Goal: Transaction & Acquisition: Purchase product/service

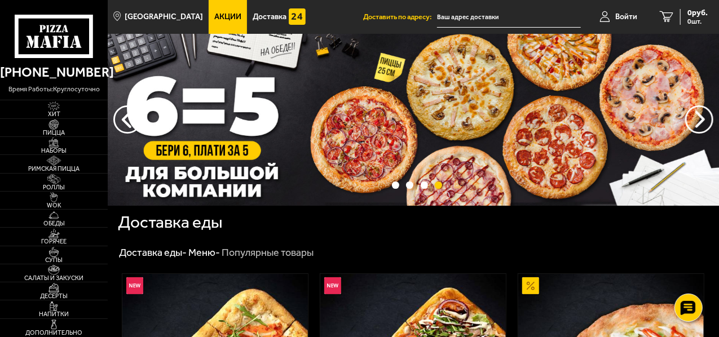
click at [213, 140] on img at bounding box center [413, 120] width 611 height 172
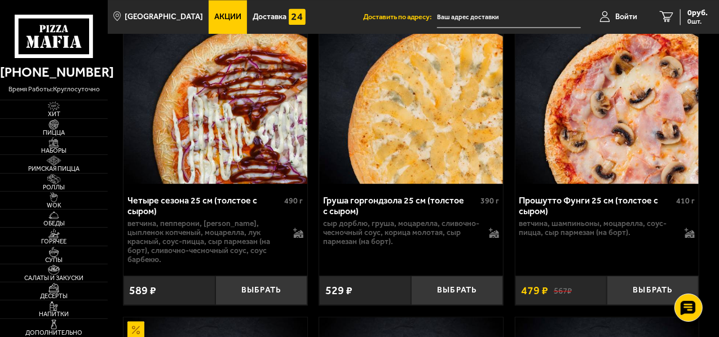
scroll to position [3325, 0]
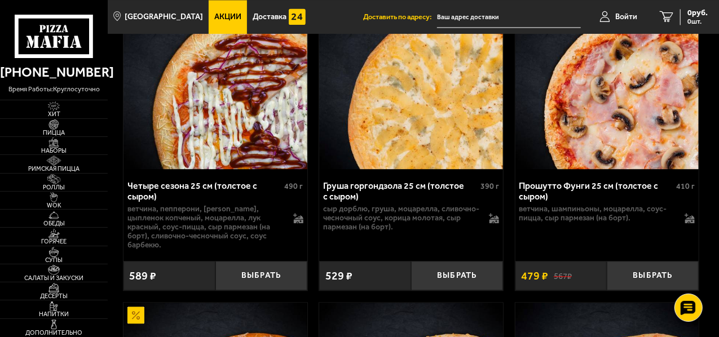
click at [214, 14] on span "Акции" at bounding box center [227, 17] width 27 height 8
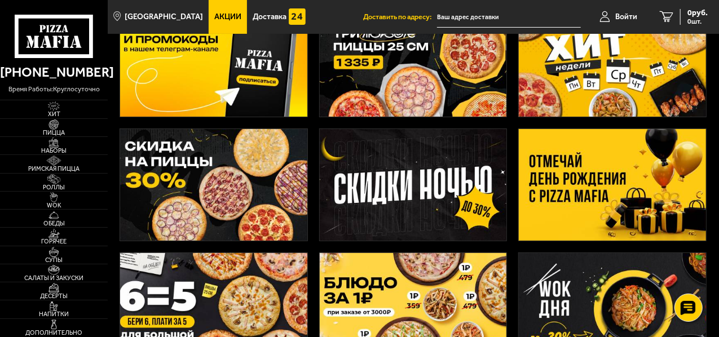
scroll to position [113, 0]
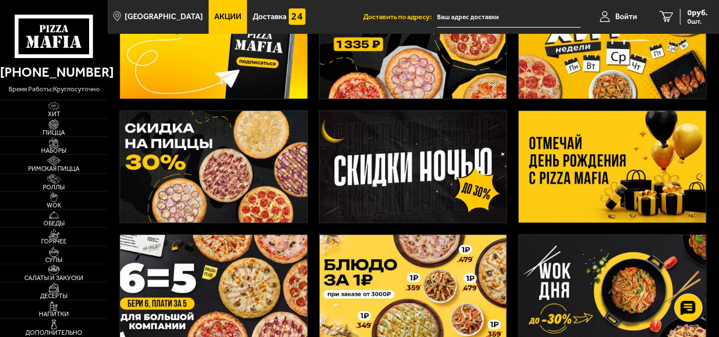
click at [569, 153] on img at bounding box center [612, 167] width 187 height 112
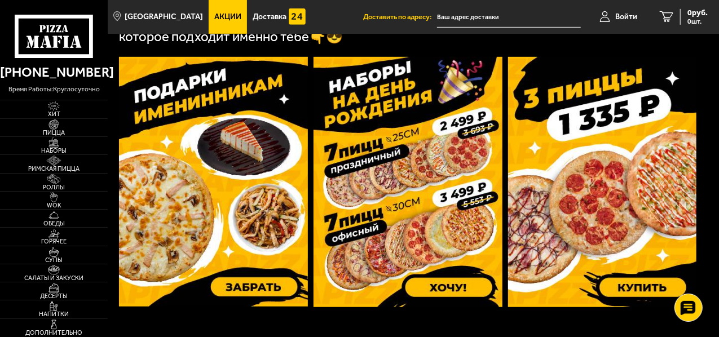
scroll to position [338, 0]
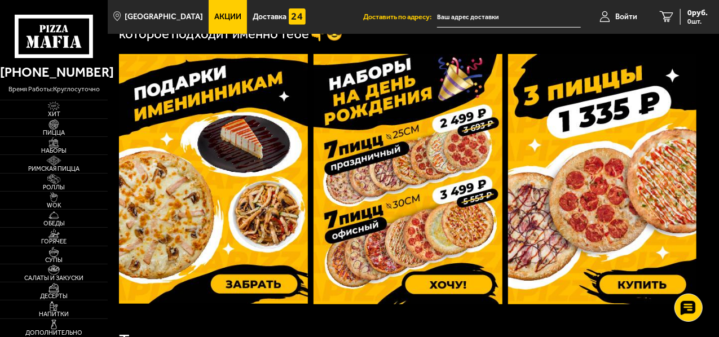
click at [406, 179] on img at bounding box center [408, 179] width 189 height 250
click at [413, 149] on img at bounding box center [408, 179] width 189 height 250
click at [208, 194] on img at bounding box center [213, 179] width 189 height 250
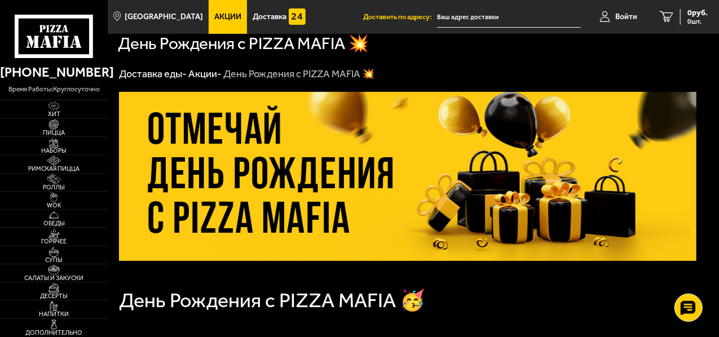
scroll to position [0, 0]
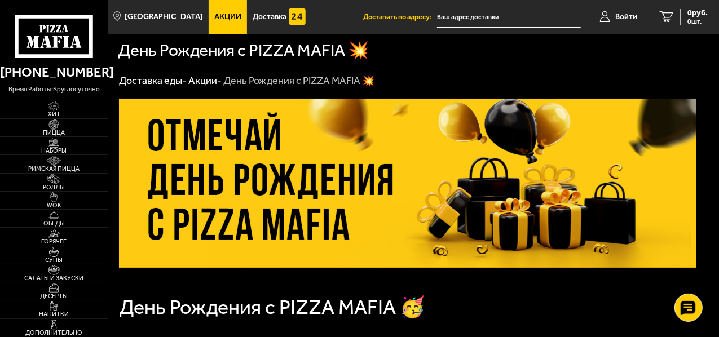
click at [204, 83] on link "Акции -" at bounding box center [204, 80] width 33 height 12
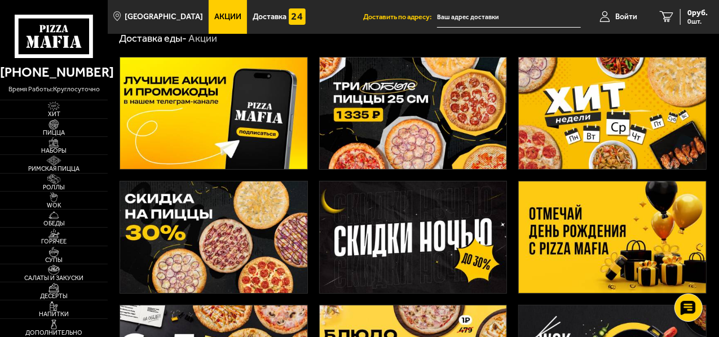
scroll to position [113, 0]
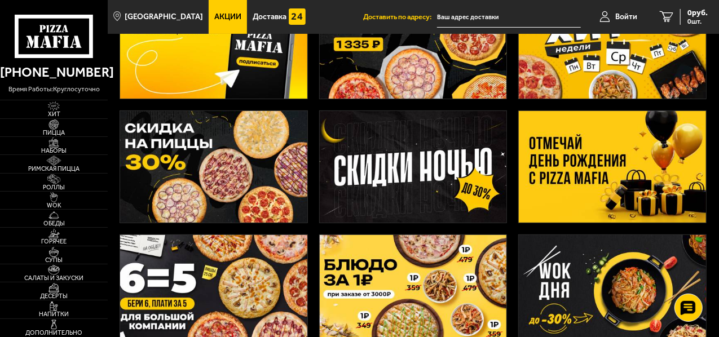
click at [221, 167] on img at bounding box center [213, 167] width 187 height 112
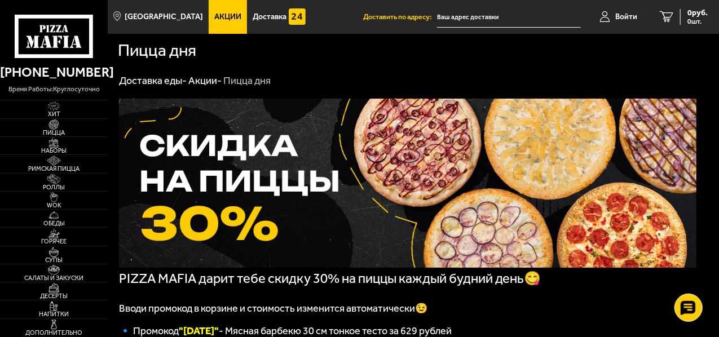
click at [202, 80] on link "Акции -" at bounding box center [204, 80] width 33 height 12
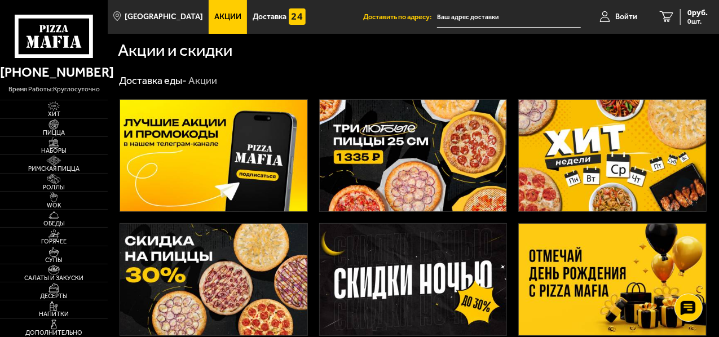
click at [592, 146] on img at bounding box center [612, 156] width 187 height 112
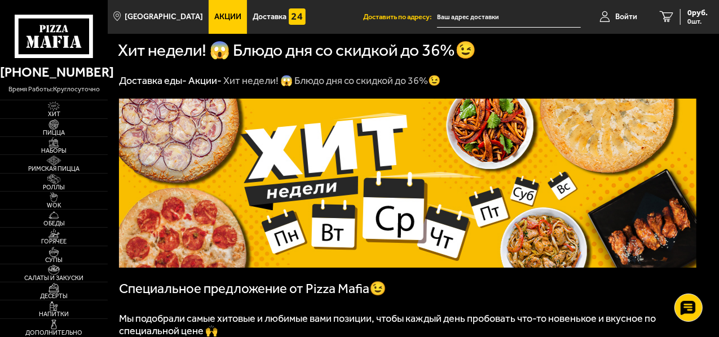
click at [217, 17] on span "Акции" at bounding box center [227, 17] width 27 height 8
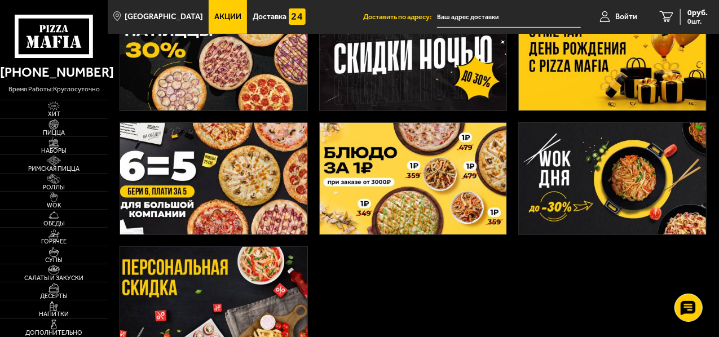
scroll to position [226, 0]
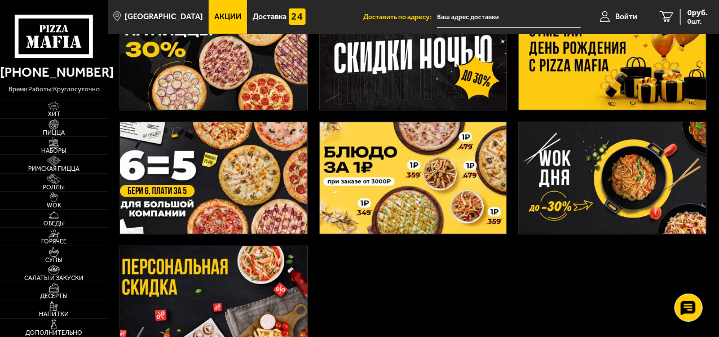
click at [172, 163] on img at bounding box center [213, 178] width 187 height 112
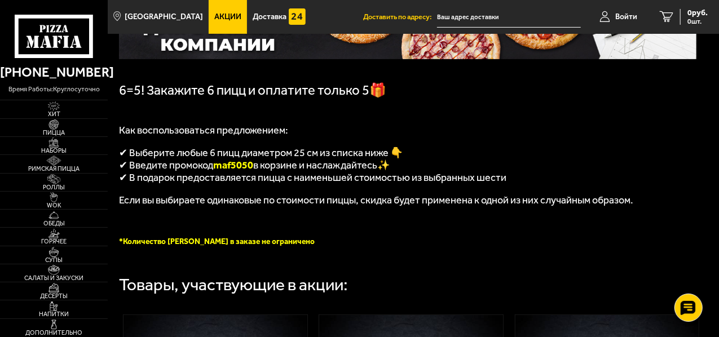
scroll to position [226, 0]
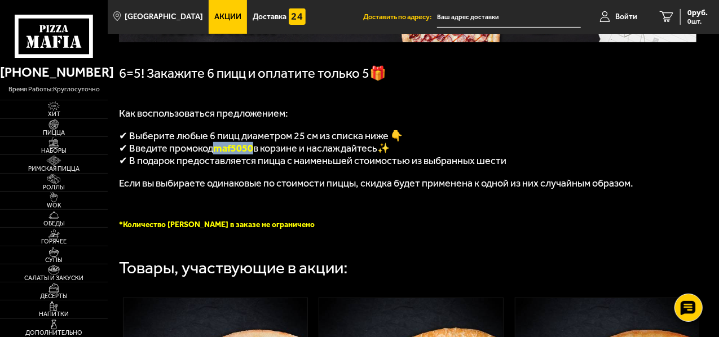
drag, startPoint x: 217, startPoint y: 152, endPoint x: 255, endPoint y: 152, distance: 37.8
click at [253, 152] on span "maf5050" at bounding box center [233, 148] width 40 height 12
copy span "maf5050"
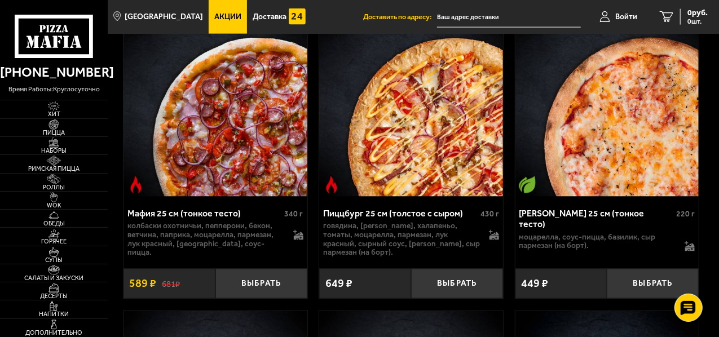
scroll to position [846, 0]
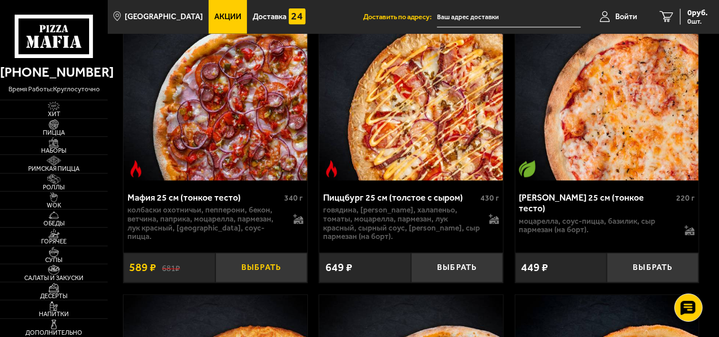
click at [264, 272] on button "Выбрать" at bounding box center [261, 268] width 92 height 30
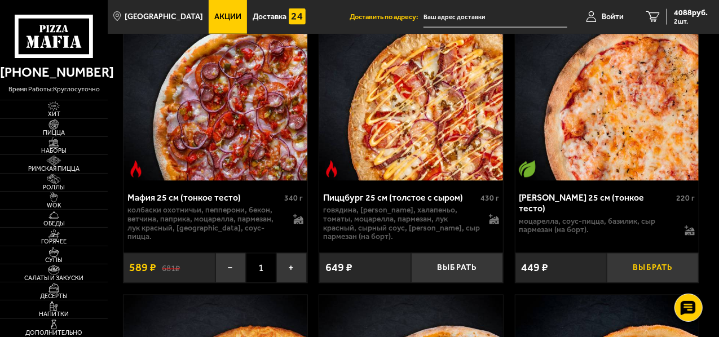
click at [651, 277] on button "Выбрать" at bounding box center [653, 268] width 92 height 30
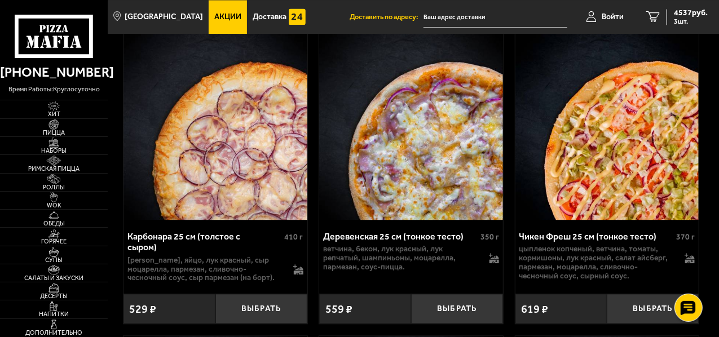
scroll to position [1128, 0]
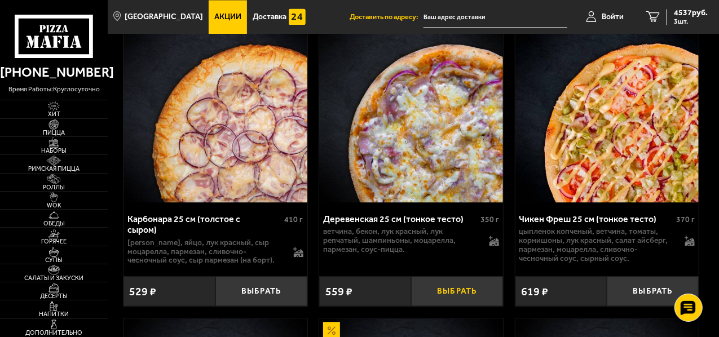
click at [457, 297] on button "Выбрать" at bounding box center [457, 291] width 92 height 30
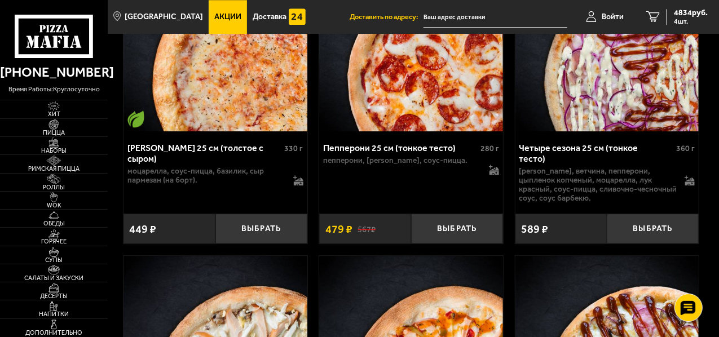
scroll to position [1523, 0]
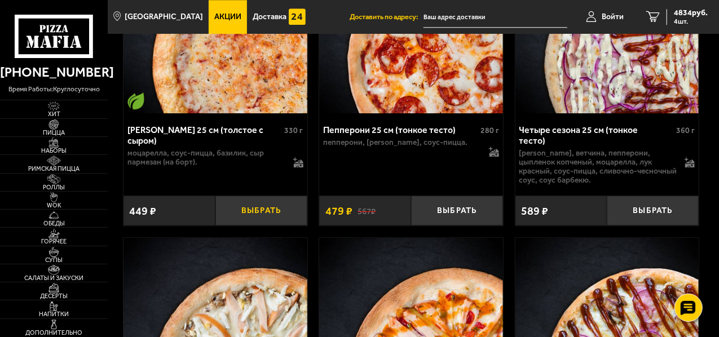
click at [261, 204] on button "Выбрать" at bounding box center [261, 211] width 92 height 30
click at [231, 208] on button "−" at bounding box center [230, 211] width 30 height 30
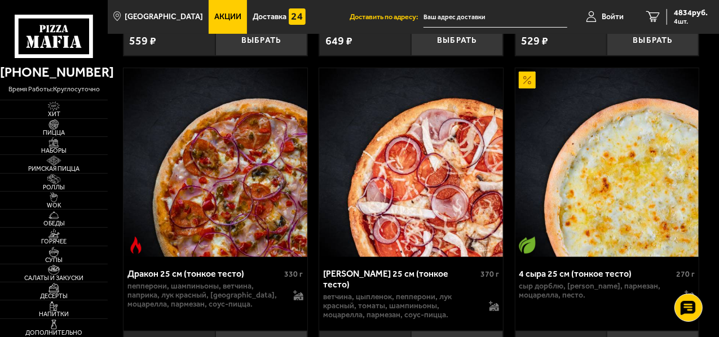
scroll to position [2369, 0]
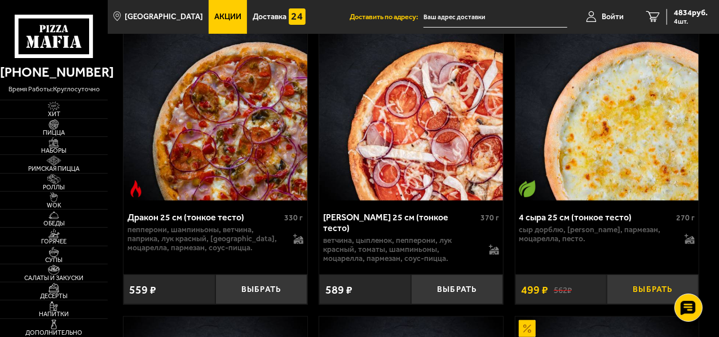
click at [649, 279] on button "Выбрать" at bounding box center [653, 290] width 92 height 30
click at [687, 278] on button "+" at bounding box center [683, 290] width 30 height 30
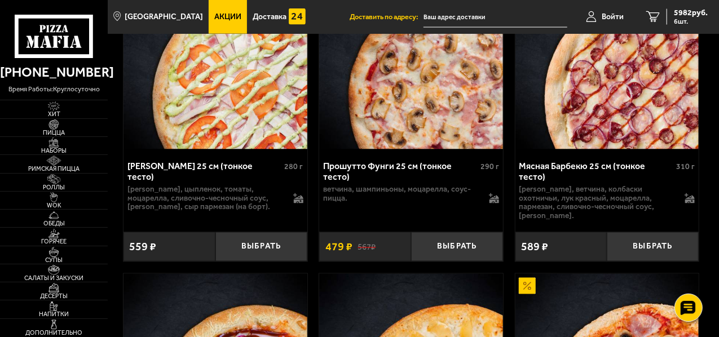
scroll to position [3046, 0]
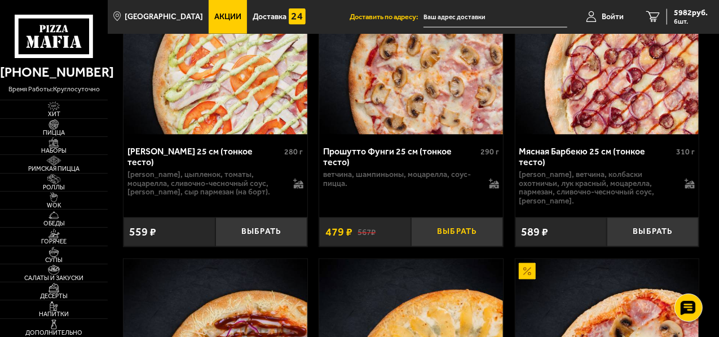
click at [465, 218] on button "Выбрать" at bounding box center [457, 233] width 92 height 30
click at [488, 218] on button "+" at bounding box center [487, 233] width 30 height 30
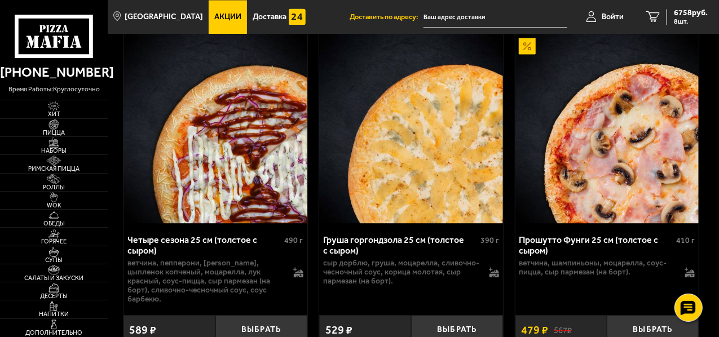
scroll to position [3328, 0]
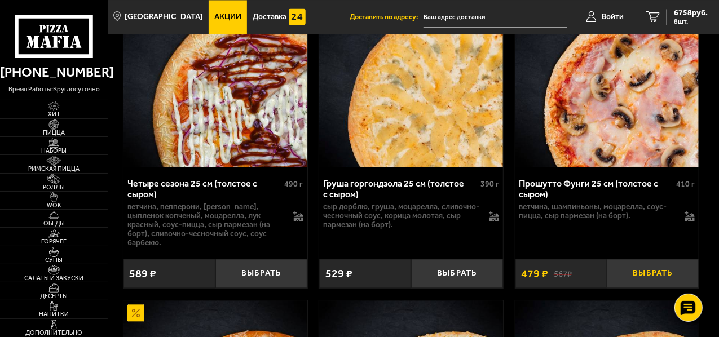
click at [654, 259] on button "Выбрать" at bounding box center [653, 274] width 92 height 30
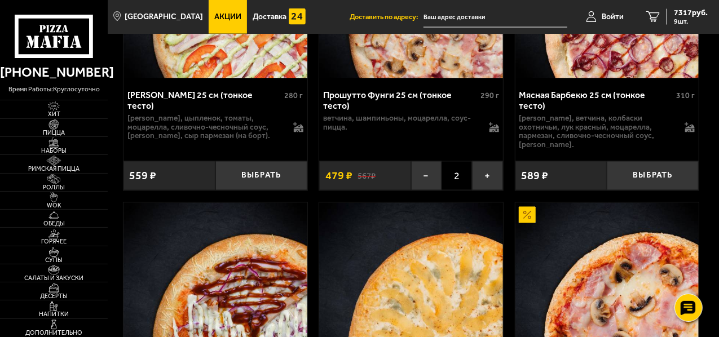
scroll to position [3046, 0]
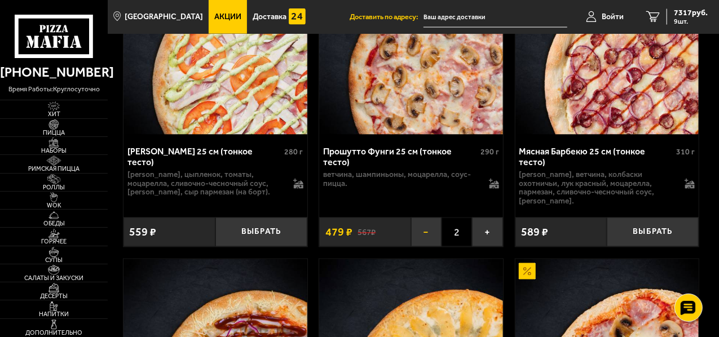
click at [426, 218] on button "−" at bounding box center [426, 233] width 30 height 30
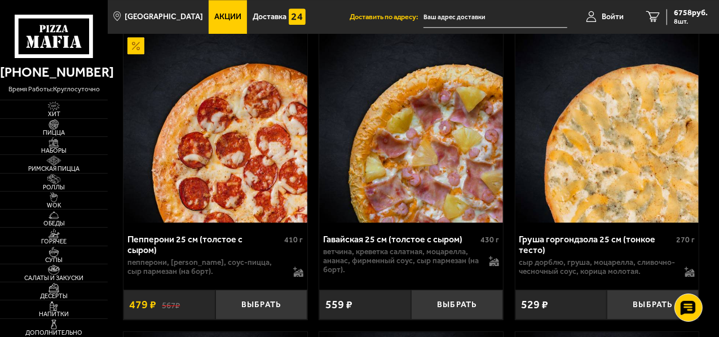
scroll to position [3610, 0]
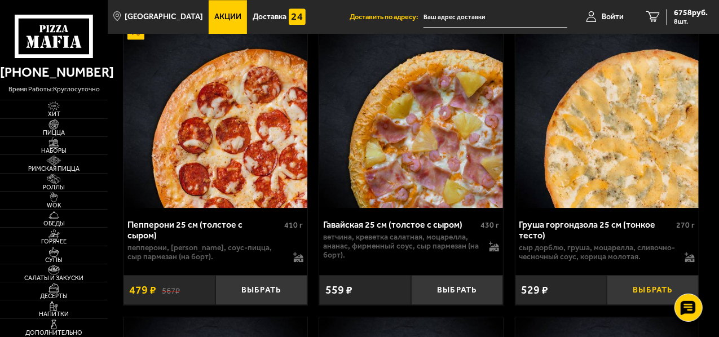
click at [647, 275] on button "Выбрать" at bounding box center [653, 290] width 92 height 30
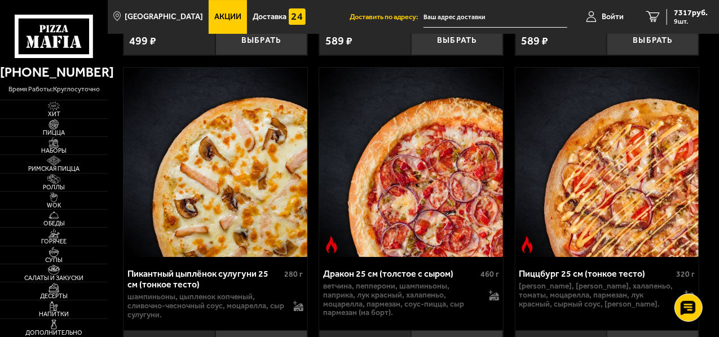
scroll to position [4230, 0]
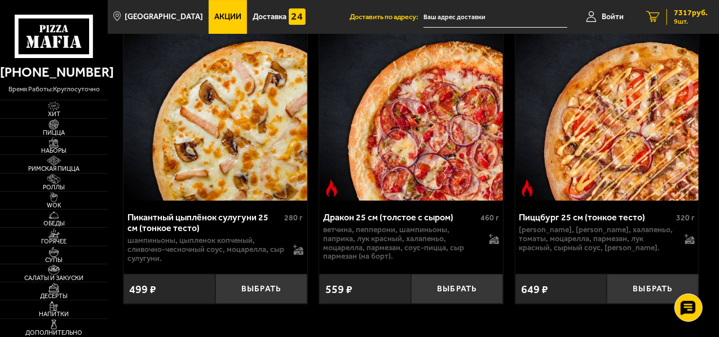
click at [653, 15] on icon "9" at bounding box center [653, 16] width 14 height 11
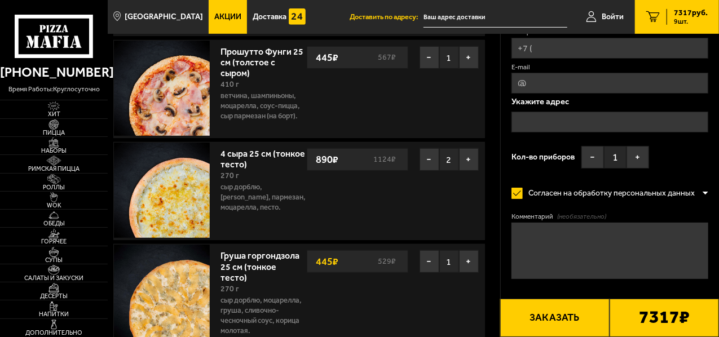
scroll to position [282, 0]
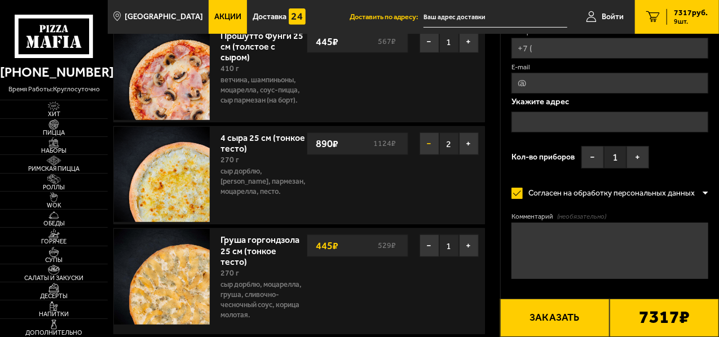
click at [428, 142] on button "−" at bounding box center [430, 144] width 20 height 23
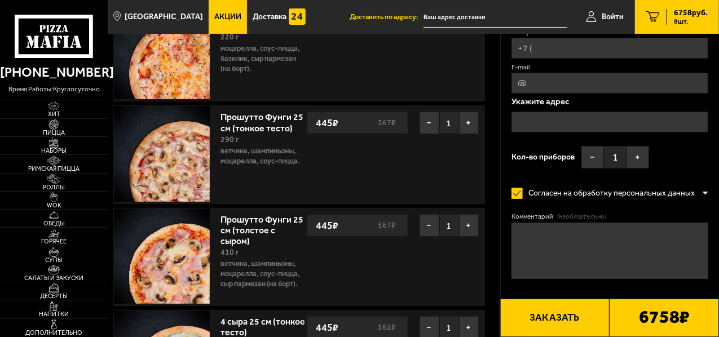
scroll to position [113, 0]
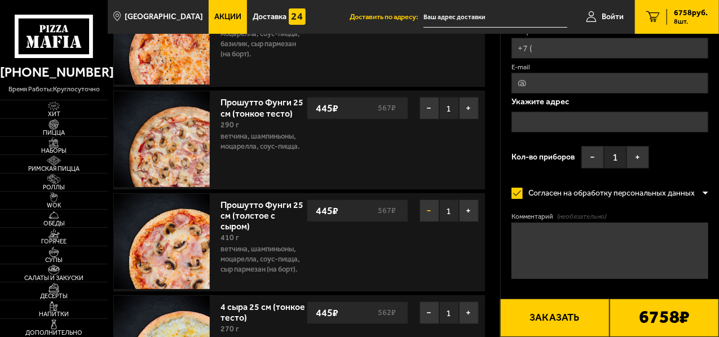
click at [427, 206] on button "−" at bounding box center [430, 211] width 20 height 23
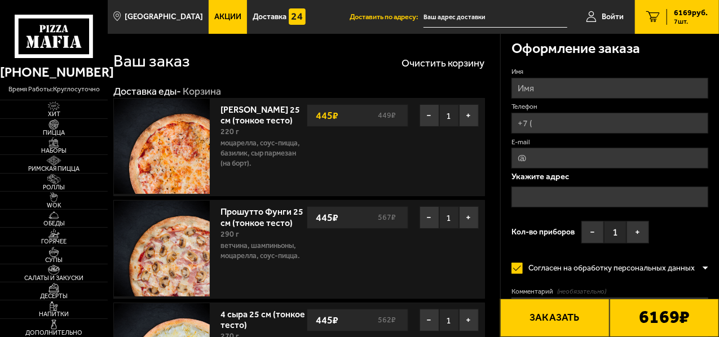
scroll to position [0, 0]
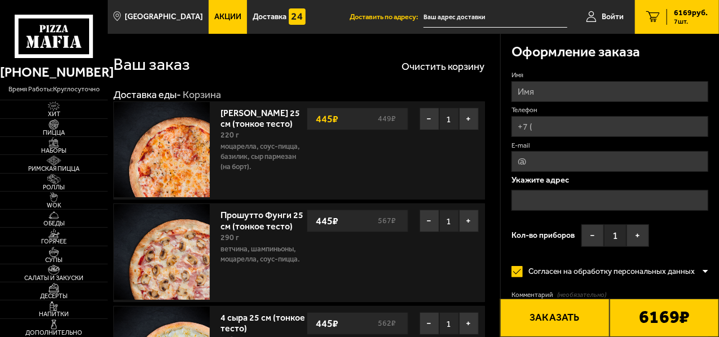
click at [654, 15] on icon "7" at bounding box center [653, 16] width 14 height 11
click at [450, 142] on div "Маргарита 25 см (тонкое тесто) 220 г моцарелла, соус-пицца, базилик, сыр пармез…" at bounding box center [349, 150] width 269 height 97
click at [453, 248] on div "Прошутто Фунги 25 см (тонкое тесто) 290 г ветчина, шампиньоны, моцарелла, соус-…" at bounding box center [349, 252] width 269 height 97
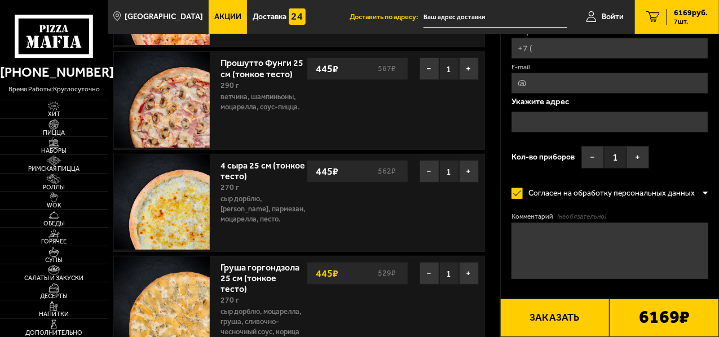
scroll to position [169, 0]
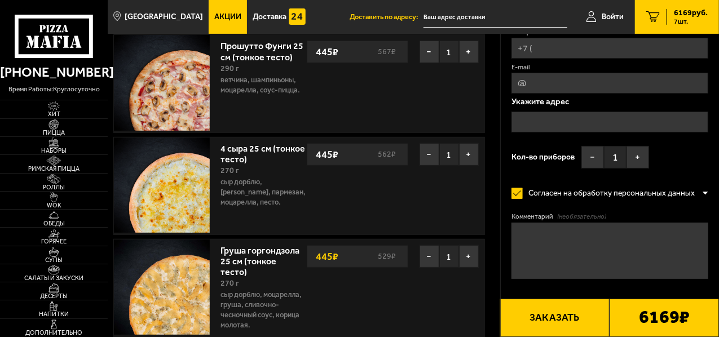
click at [447, 177] on div "4 сыра 25 см (тонкое тесто) 270 г сыр дорблю, сыр сулугуни, пармезан, моцарелла…" at bounding box center [349, 186] width 269 height 97
click at [448, 277] on div "Груша горгондзола 25 см (тонкое тесто) 270 г сыр дорблю, моцарелла, груша, слив…" at bounding box center [349, 292] width 269 height 105
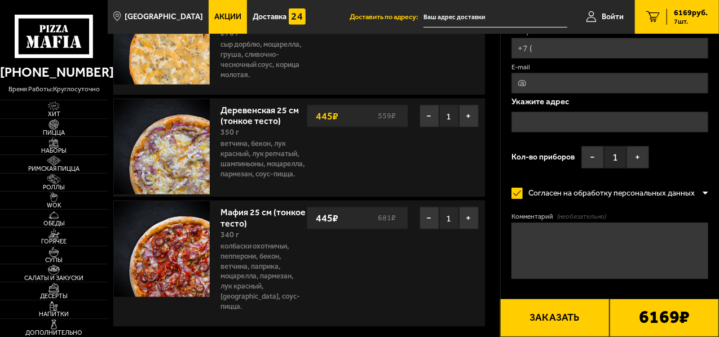
scroll to position [451, 0]
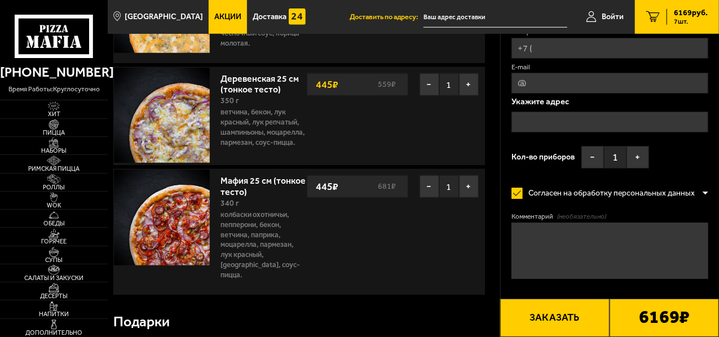
click at [449, 116] on div "Деревенская 25 см (тонкое тесто) 350 г ветчина, бекон, лук красный, лук репчаты…" at bounding box center [349, 116] width 269 height 97
click at [453, 220] on div "Мафия 25 см (тонкое тесто) 340 г колбаски охотничьи, пепперони, бекон, ветчина,…" at bounding box center [349, 232] width 269 height 125
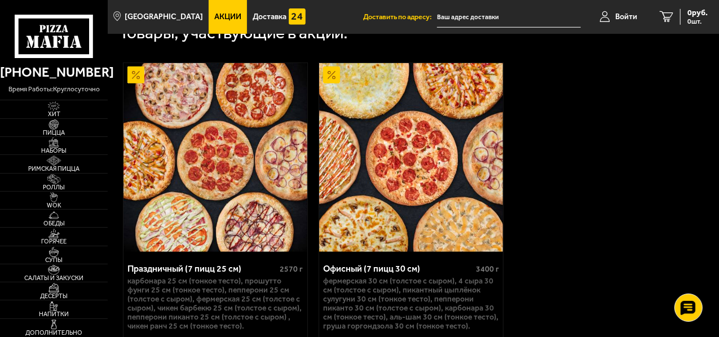
scroll to position [395, 0]
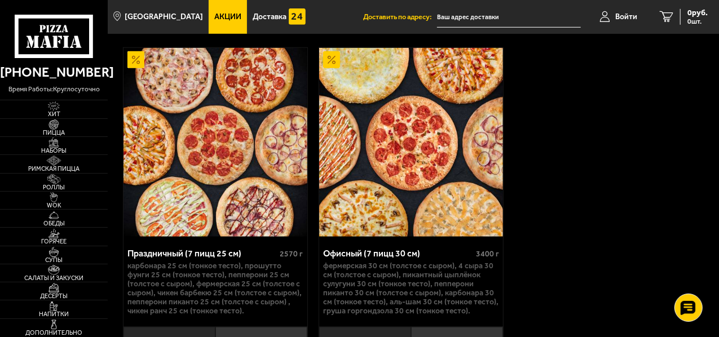
click at [431, 165] on img at bounding box center [410, 143] width 183 height 190
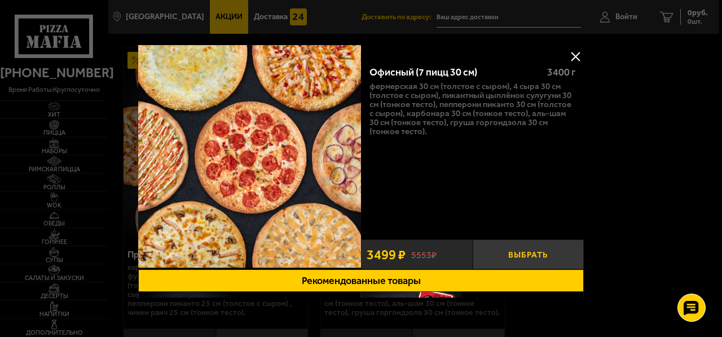
click at [527, 254] on button "Выбрать" at bounding box center [529, 255] width 112 height 30
drag, startPoint x: 574, startPoint y: 55, endPoint x: 602, endPoint y: 38, distance: 33.2
click at [575, 55] on button at bounding box center [575, 56] width 17 height 17
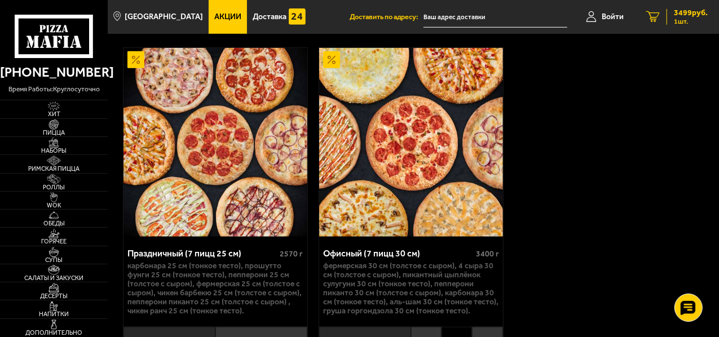
click at [655, 15] on icon "1" at bounding box center [653, 16] width 14 height 11
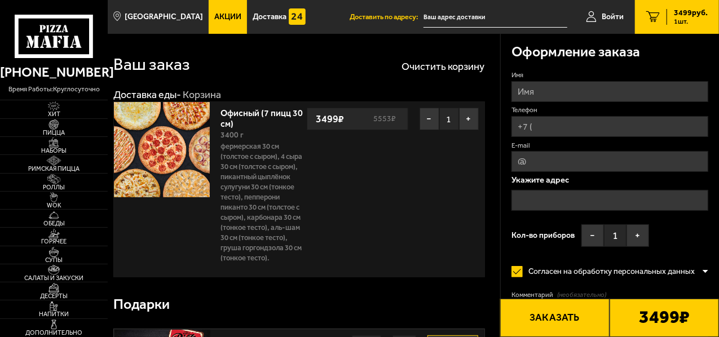
click at [214, 16] on span "Акции" at bounding box center [227, 17] width 27 height 8
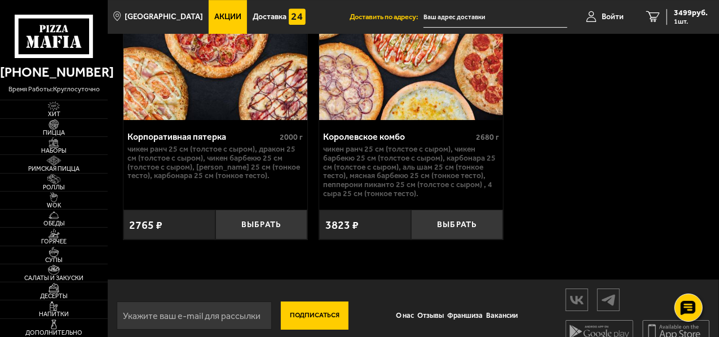
scroll to position [1861, 0]
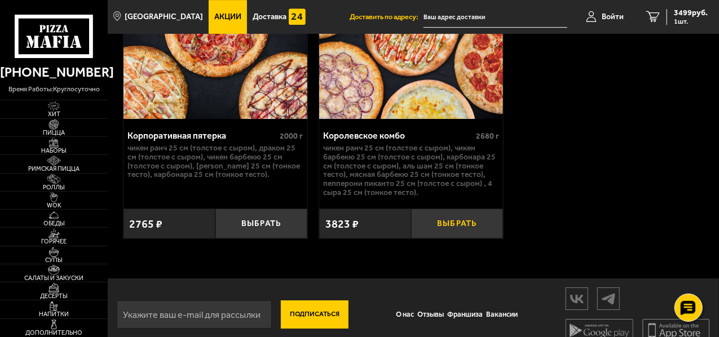
click at [468, 234] on button "Выбрать" at bounding box center [457, 224] width 92 height 30
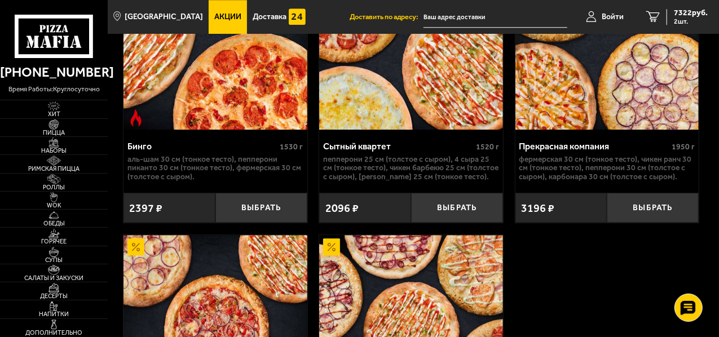
scroll to position [1579, 0]
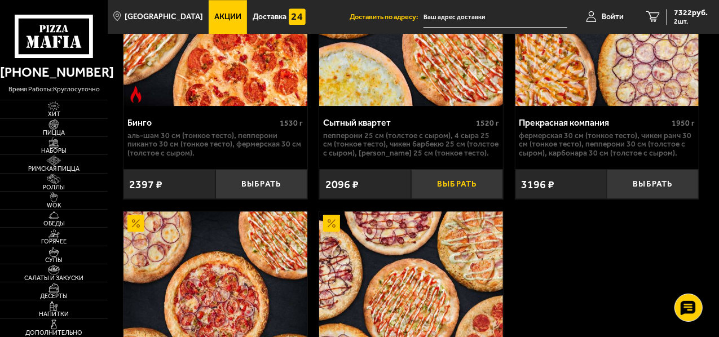
click at [453, 196] on button "Выбрать" at bounding box center [457, 184] width 92 height 30
click at [654, 15] on icon "3" at bounding box center [653, 16] width 14 height 11
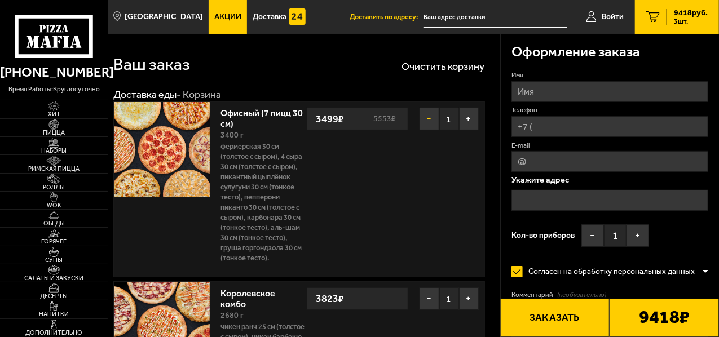
click at [429, 120] on button "−" at bounding box center [430, 119] width 20 height 23
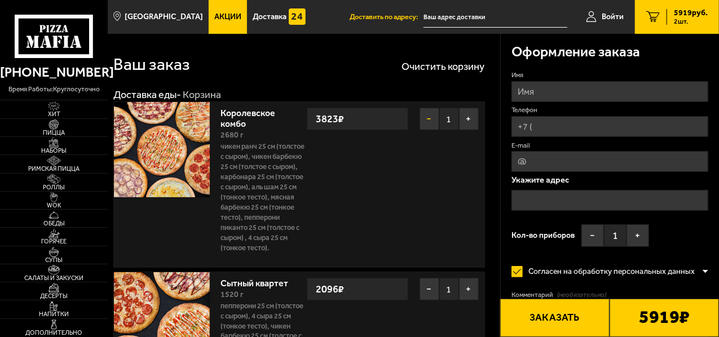
click at [428, 120] on button "−" at bounding box center [430, 119] width 20 height 23
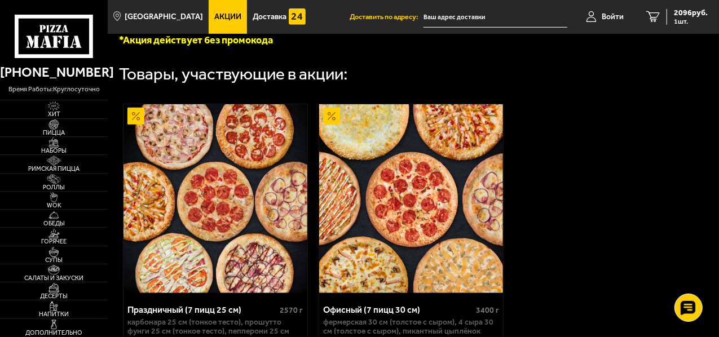
scroll to position [395, 0]
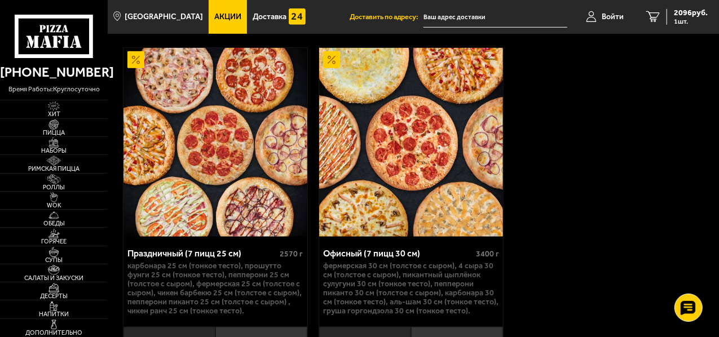
click at [413, 149] on img at bounding box center [410, 143] width 183 height 190
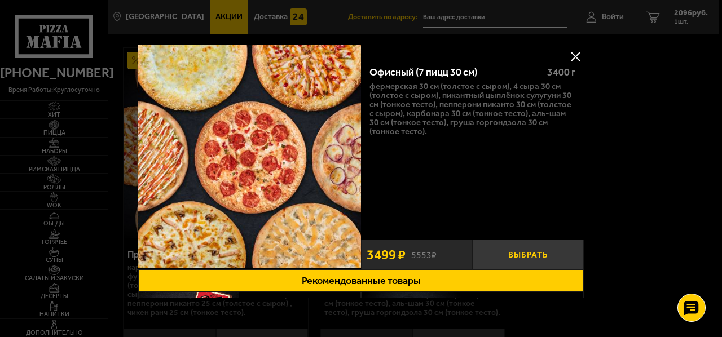
click at [526, 254] on button "Выбрать" at bounding box center [529, 255] width 112 height 30
click at [654, 15] on div at bounding box center [361, 168] width 722 height 337
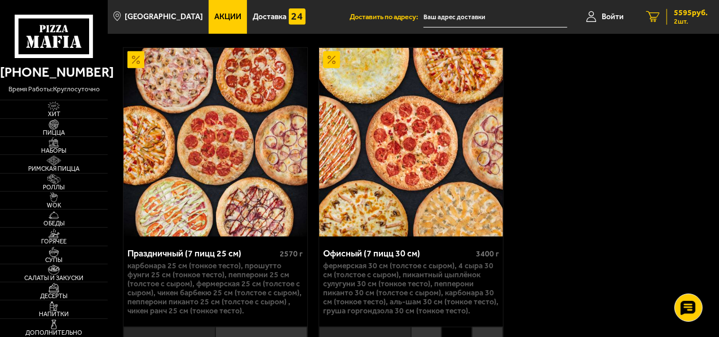
click at [654, 15] on icon "2" at bounding box center [653, 16] width 14 height 11
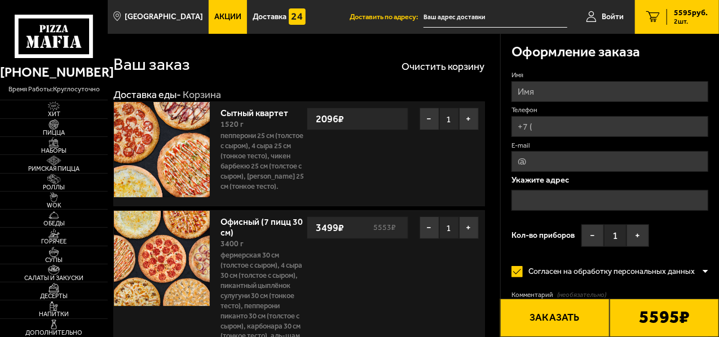
scroll to position [56, 0]
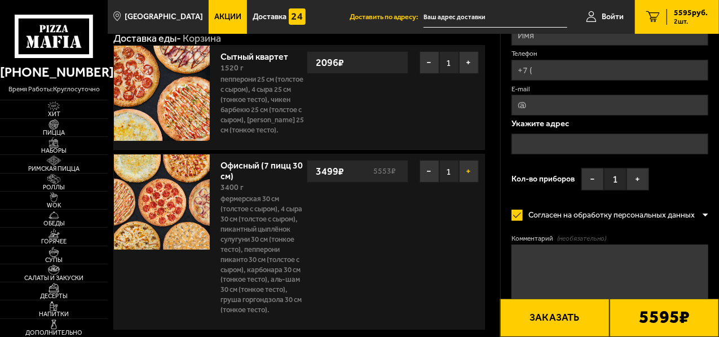
click at [466, 170] on button "+" at bounding box center [469, 171] width 20 height 23
click at [429, 61] on button "−" at bounding box center [430, 62] width 20 height 23
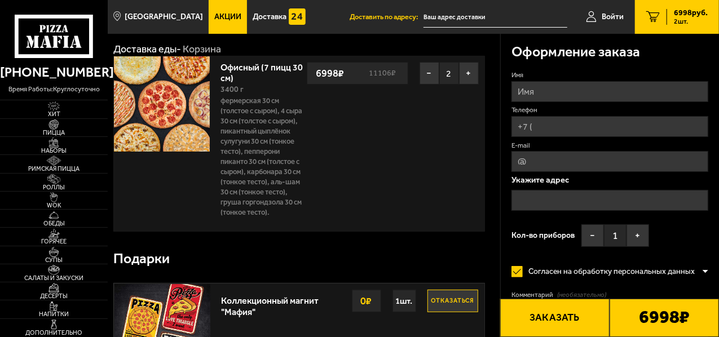
scroll to position [0, 0]
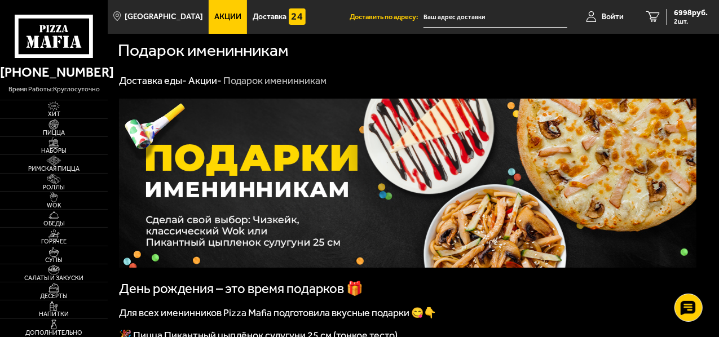
click at [218, 17] on span "Акции" at bounding box center [227, 17] width 27 height 8
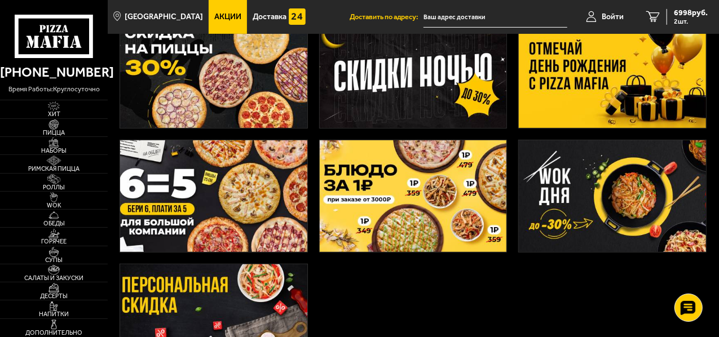
scroll to position [226, 0]
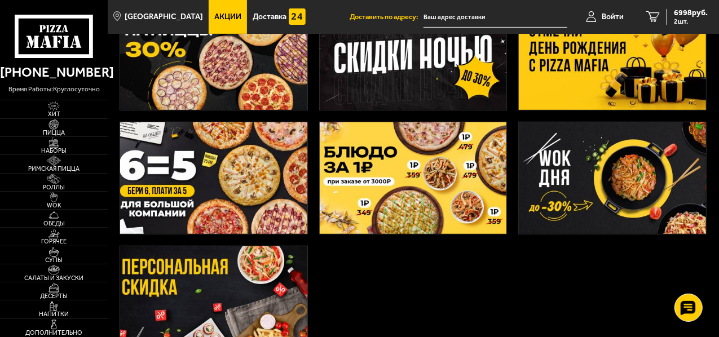
click at [184, 175] on img at bounding box center [213, 178] width 187 height 112
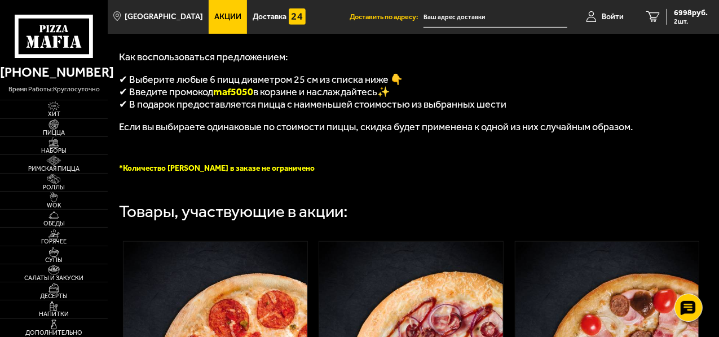
scroll to position [169, 0]
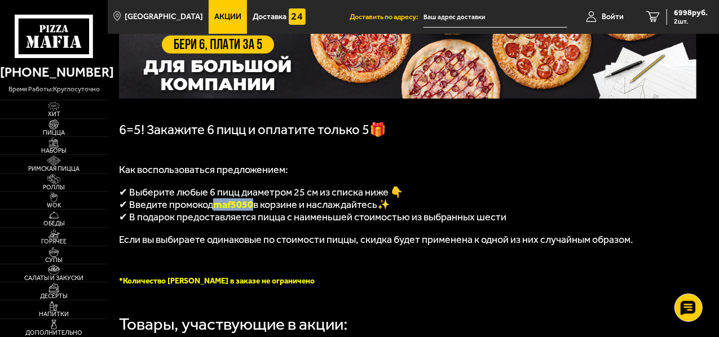
drag, startPoint x: 216, startPoint y: 208, endPoint x: 256, endPoint y: 208, distance: 40.0
click at [253, 208] on span "maf5050" at bounding box center [233, 205] width 40 height 12
copy span "maf5050"
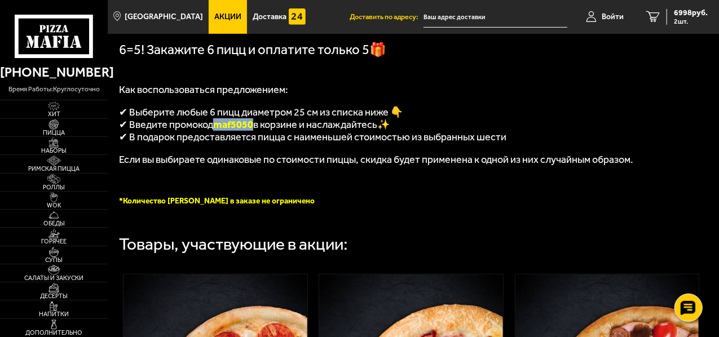
scroll to position [226, 0]
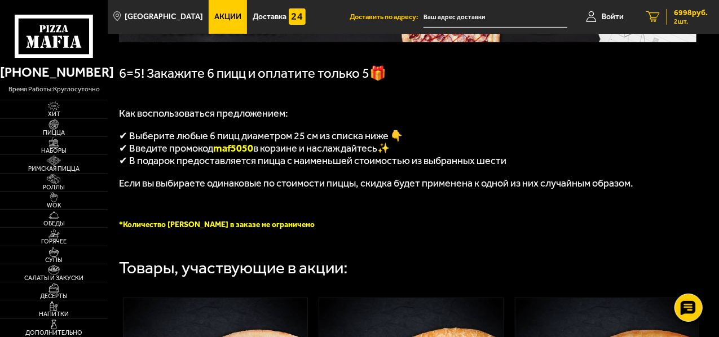
click at [653, 15] on icon "2" at bounding box center [653, 16] width 14 height 11
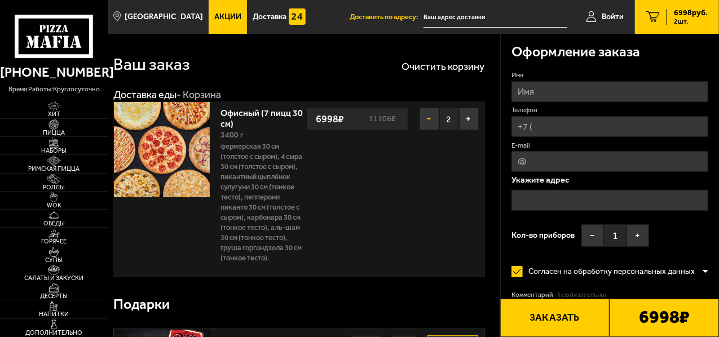
click at [432, 117] on button "−" at bounding box center [430, 119] width 20 height 23
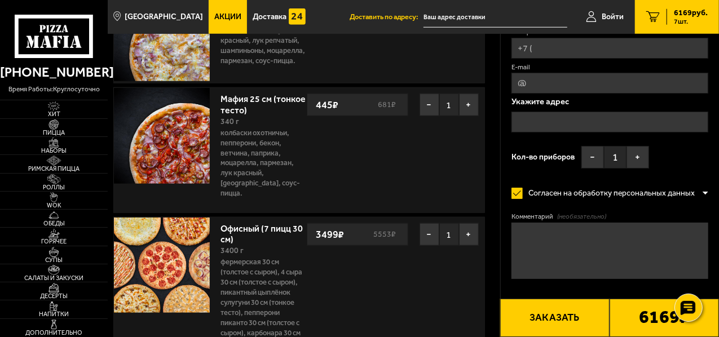
scroll to position [564, 0]
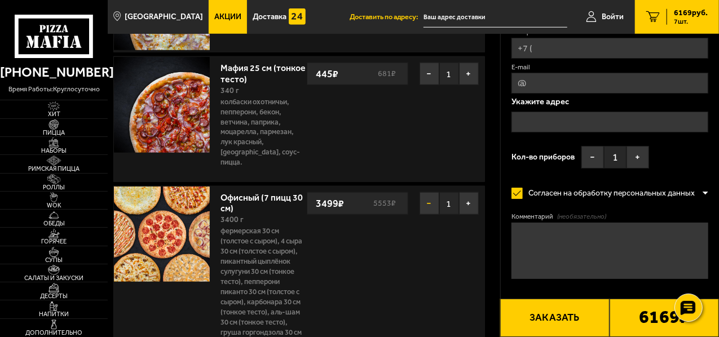
click at [428, 199] on button "−" at bounding box center [430, 203] width 20 height 23
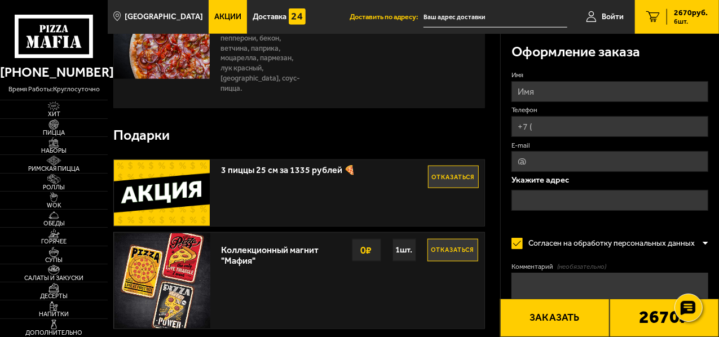
scroll to position [620, 0]
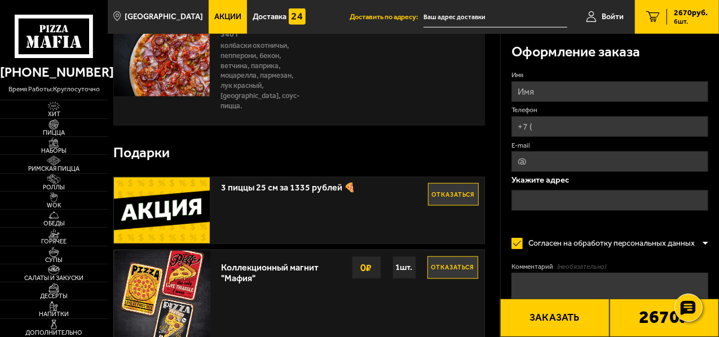
click at [452, 187] on button "Отказаться" at bounding box center [453, 194] width 51 height 23
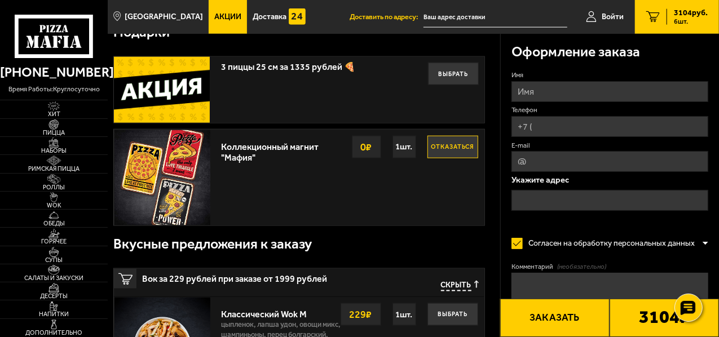
scroll to position [725, 0]
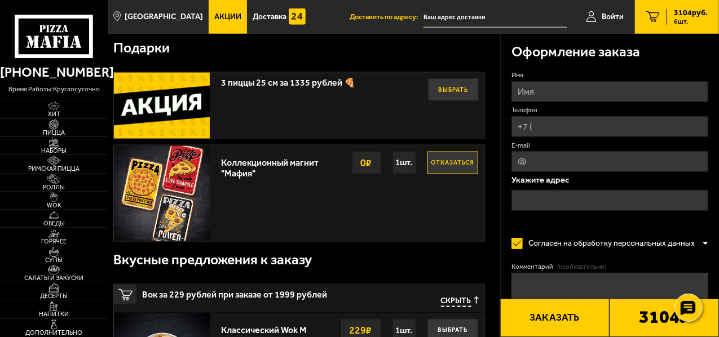
click at [450, 85] on button "Выбрать" at bounding box center [453, 89] width 51 height 23
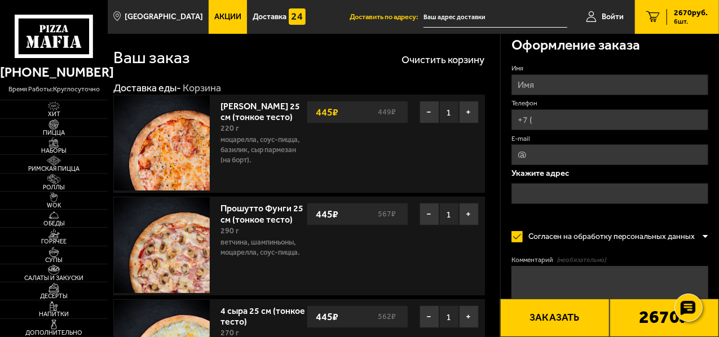
scroll to position [0, 0]
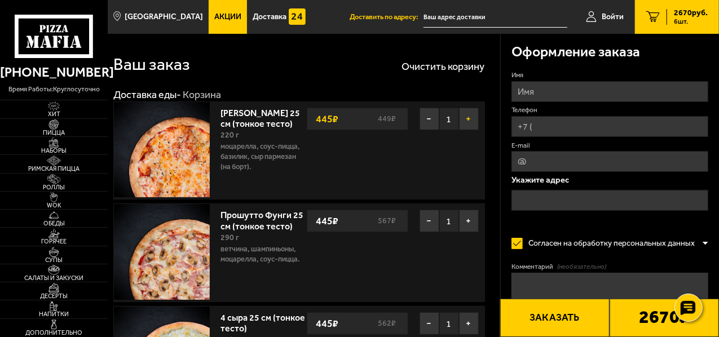
click at [468, 118] on button "+" at bounding box center [469, 119] width 20 height 23
click at [468, 221] on button "+" at bounding box center [469, 221] width 20 height 23
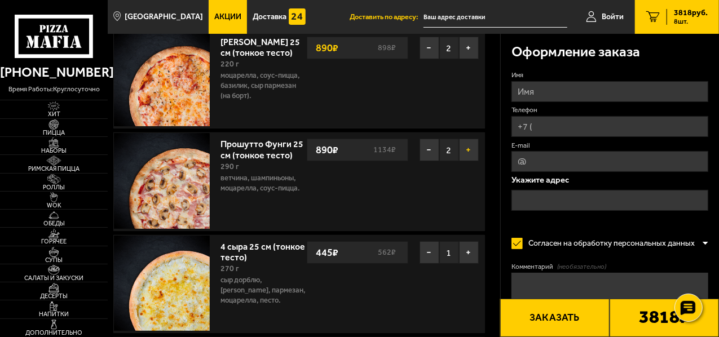
scroll to position [56, 0]
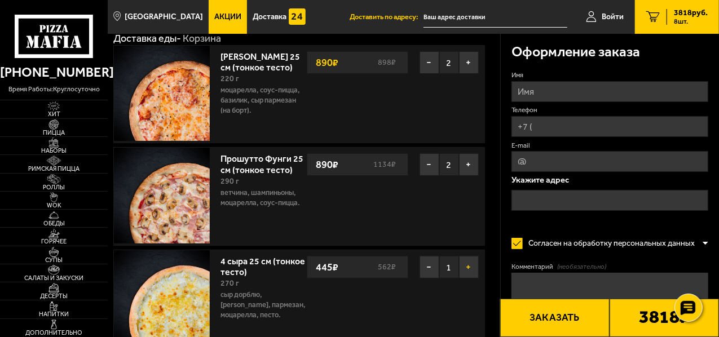
click at [468, 264] on button "+" at bounding box center [469, 267] width 20 height 23
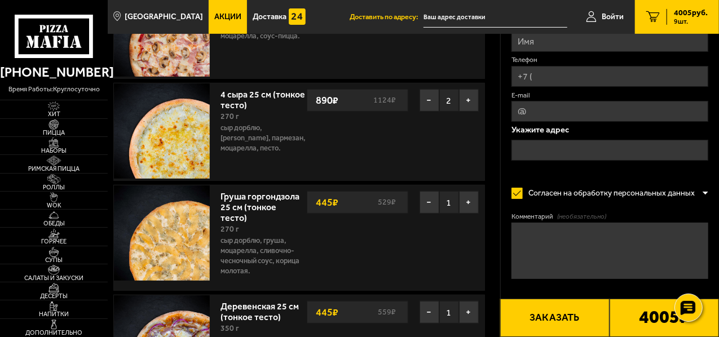
scroll to position [226, 0]
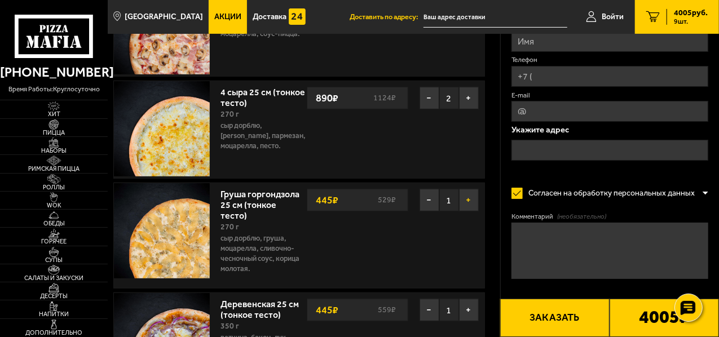
click at [469, 199] on button "+" at bounding box center [469, 200] width 20 height 23
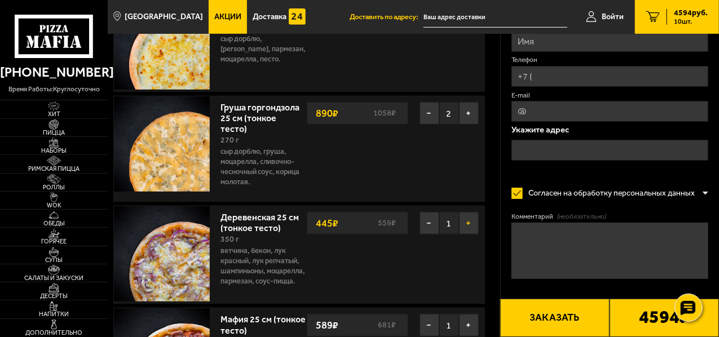
scroll to position [338, 0]
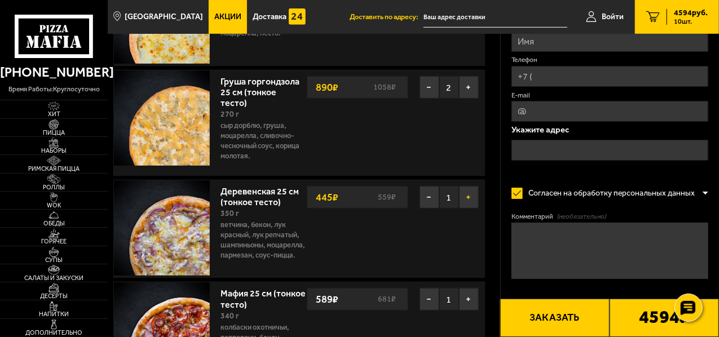
click at [469, 195] on button "+" at bounding box center [469, 197] width 20 height 23
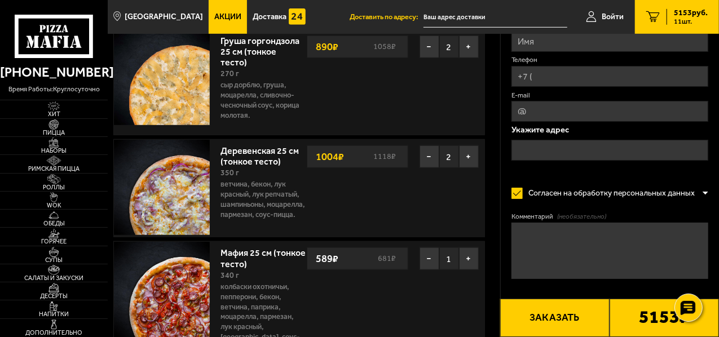
scroll to position [395, 0]
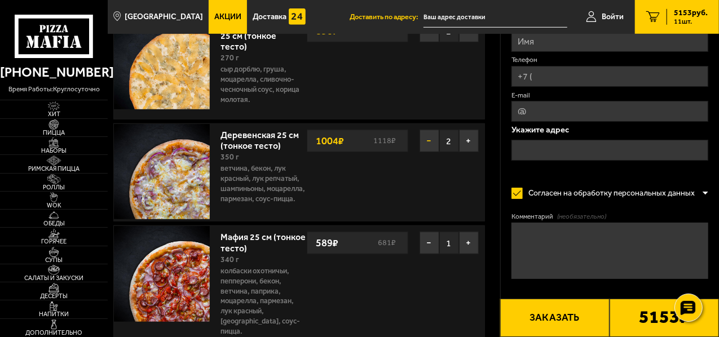
click at [428, 138] on button "−" at bounding box center [430, 141] width 20 height 23
click at [469, 139] on button "+" at bounding box center [469, 141] width 20 height 23
click at [466, 249] on button "+" at bounding box center [469, 243] width 20 height 23
click at [52, 124] on img at bounding box center [53, 125] width 29 height 10
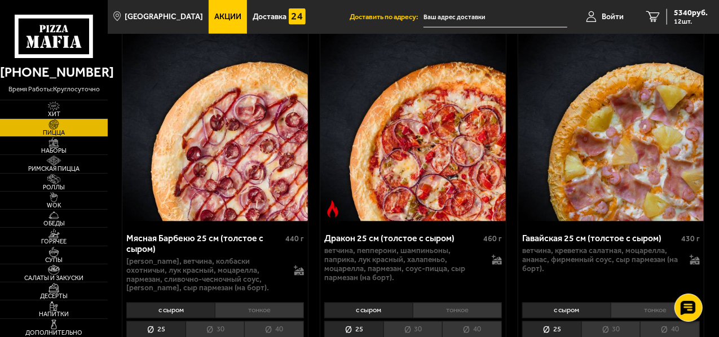
scroll to position [2989, 0]
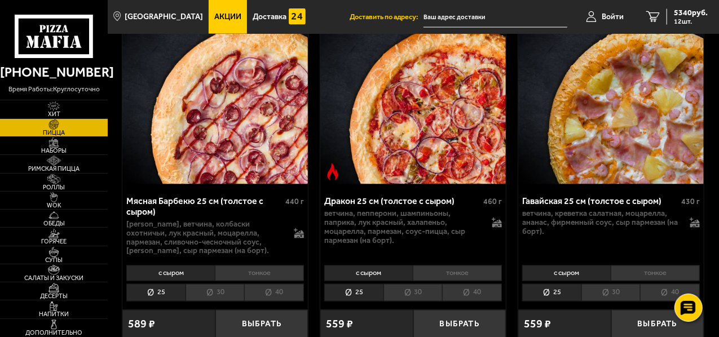
click at [665, 266] on li "тонкое" at bounding box center [655, 274] width 89 height 16
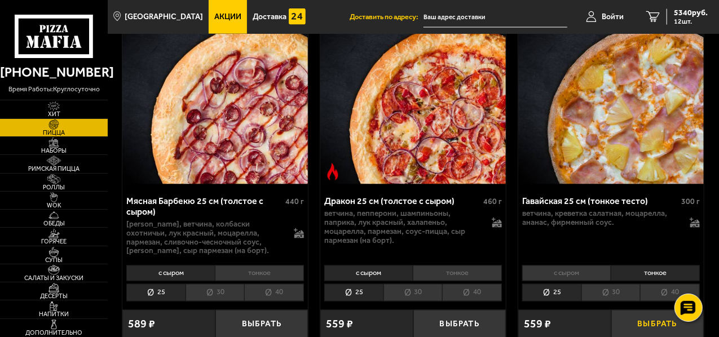
click at [653, 310] on button "Выбрать" at bounding box center [657, 325] width 93 height 30
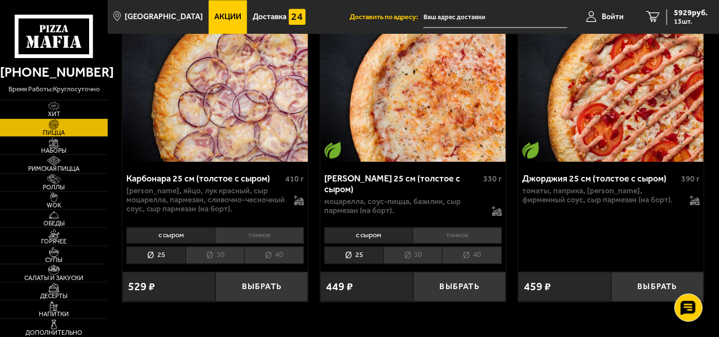
scroll to position [3384, 0]
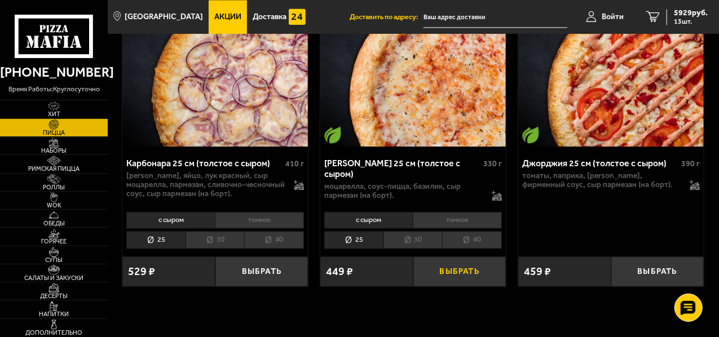
click at [468, 257] on button "Выбрать" at bounding box center [459, 272] width 93 height 30
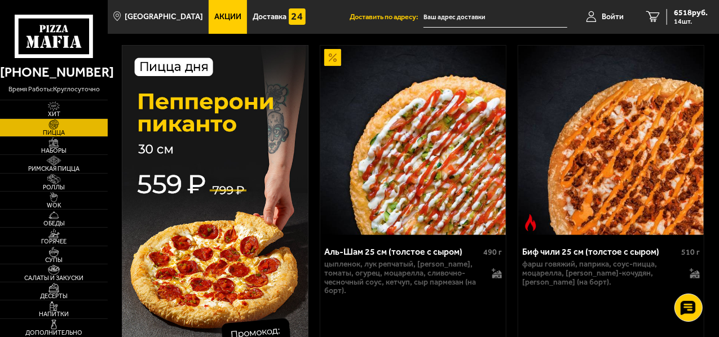
scroll to position [0, 0]
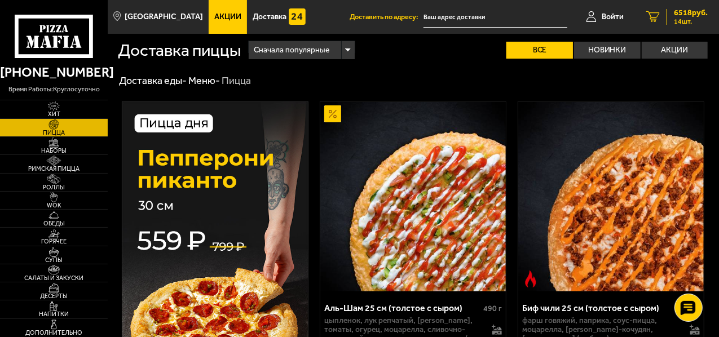
click at [655, 15] on icon "14" at bounding box center [653, 16] width 14 height 11
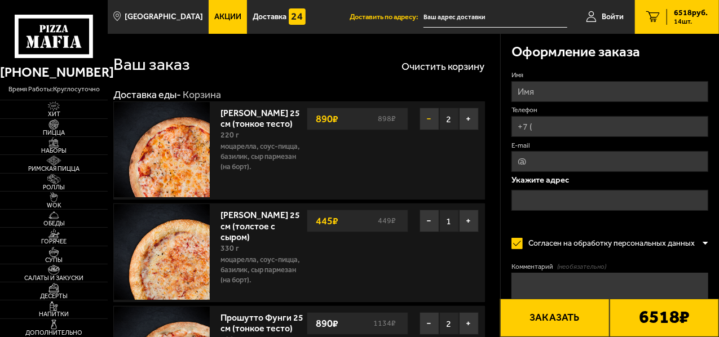
click at [429, 118] on button "−" at bounding box center [430, 119] width 20 height 23
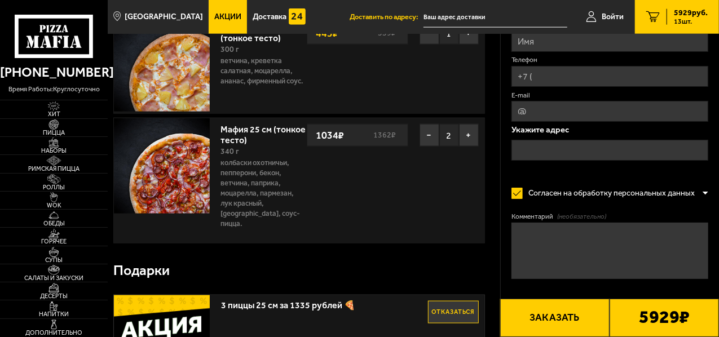
scroll to position [733, 0]
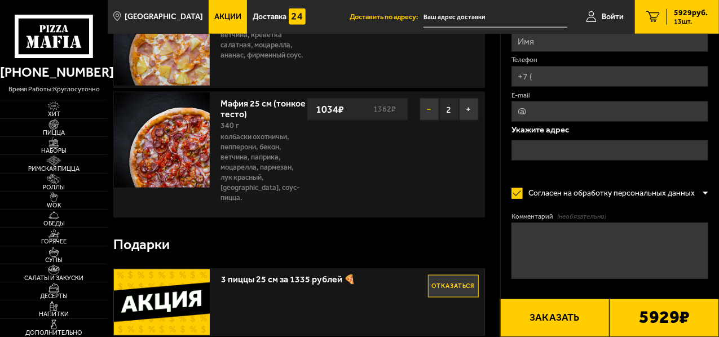
click at [429, 112] on button "−" at bounding box center [430, 109] width 20 height 23
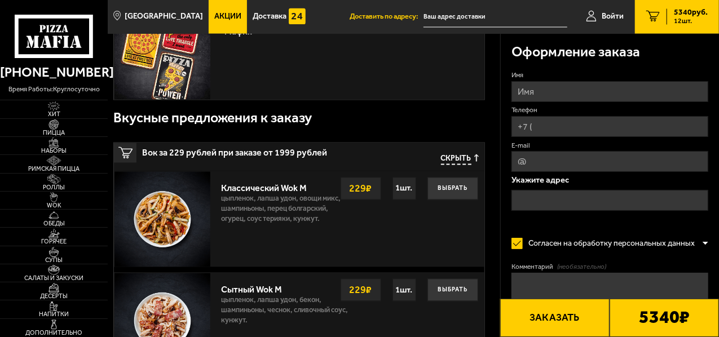
scroll to position [902, 0]
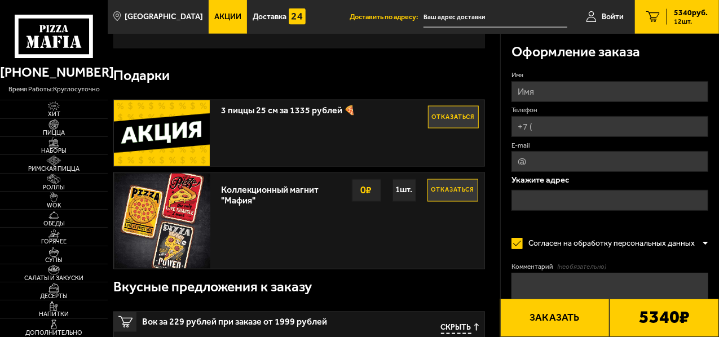
click at [528, 93] on input "Имя" at bounding box center [610, 91] width 197 height 21
type input "[PERSON_NAME]"
type input "[PHONE_NUMBER]"
type input "[EMAIL_ADDRESS][DOMAIN_NAME]"
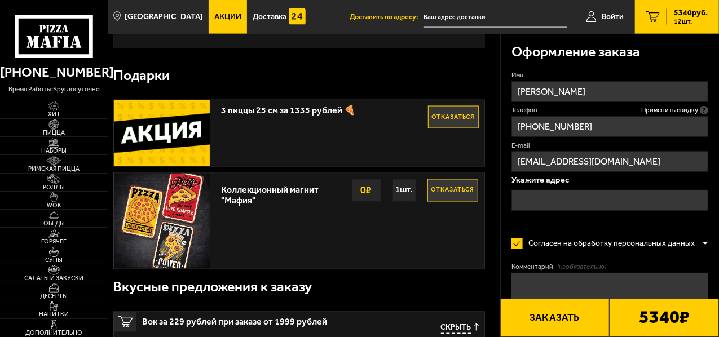
drag, startPoint x: 606, startPoint y: 161, endPoint x: 517, endPoint y: 161, distance: 88.5
click at [517, 161] on input "[EMAIL_ADDRESS][DOMAIN_NAME]" at bounding box center [610, 161] width 197 height 21
click at [588, 90] on input "[PERSON_NAME]" at bounding box center [610, 91] width 197 height 21
type input "[PERSON_NAME]"
click at [528, 195] on input "text" at bounding box center [610, 200] width 197 height 21
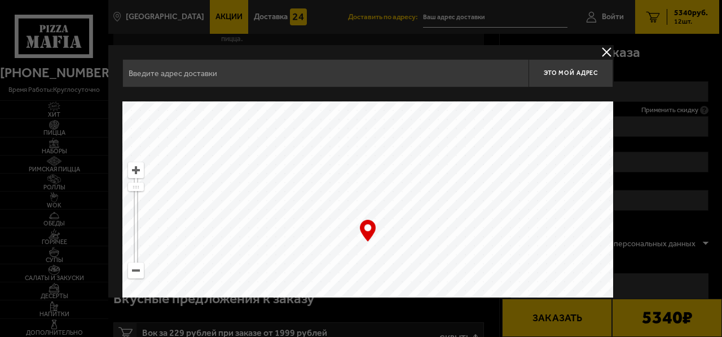
click at [605, 52] on button "delivery type" at bounding box center [607, 52] width 14 height 14
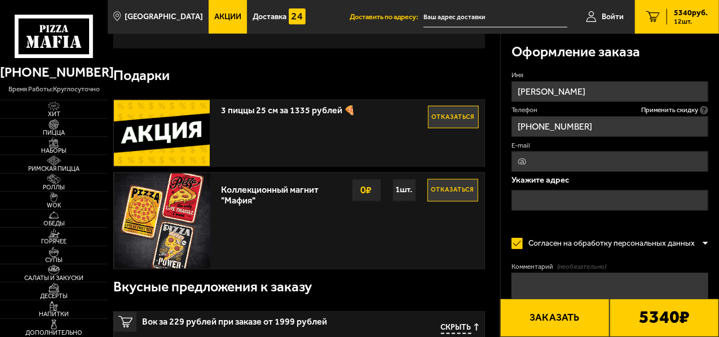
click at [540, 196] on input "text" at bounding box center [610, 200] width 197 height 21
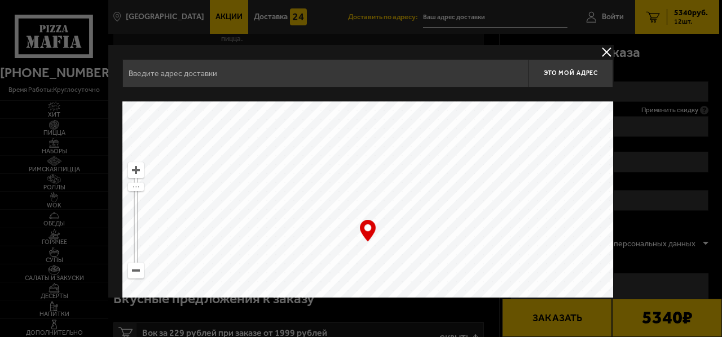
click at [205, 71] on input "text" at bounding box center [325, 73] width 406 height 28
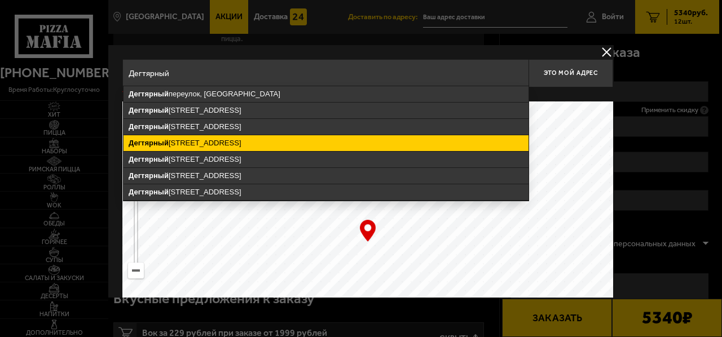
click at [190, 145] on ymaps "[STREET_ADDRESS]" at bounding box center [326, 143] width 405 height 16
type input "[STREET_ADDRESS]"
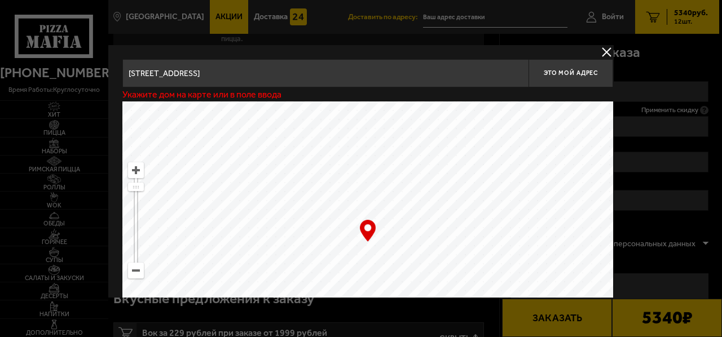
type input "[STREET_ADDRESS]"
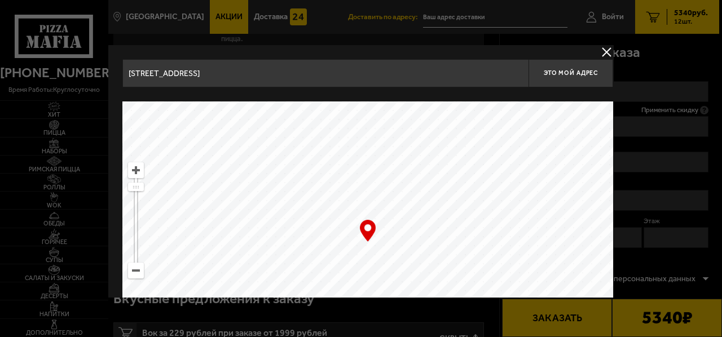
click at [367, 228] on div "… © Яндекс Условия использования Открыть в Яндекс.Картах Создать свою карту" at bounding box center [367, 243] width 491 height 282
click at [565, 72] on span "Это мой адрес" at bounding box center [571, 72] width 54 height 7
type input "[STREET_ADDRESS]"
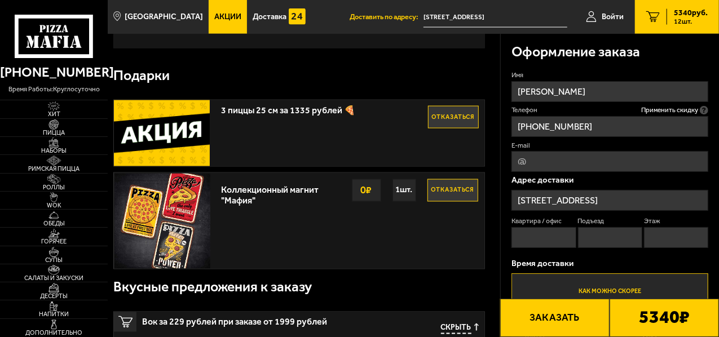
click at [543, 233] on input "Квартира / офис" at bounding box center [544, 237] width 64 height 21
type input "0"
click at [602, 236] on input "Подъезд" at bounding box center [610, 237] width 64 height 21
type input "0"
click at [659, 240] on input "Этаж" at bounding box center [676, 237] width 64 height 21
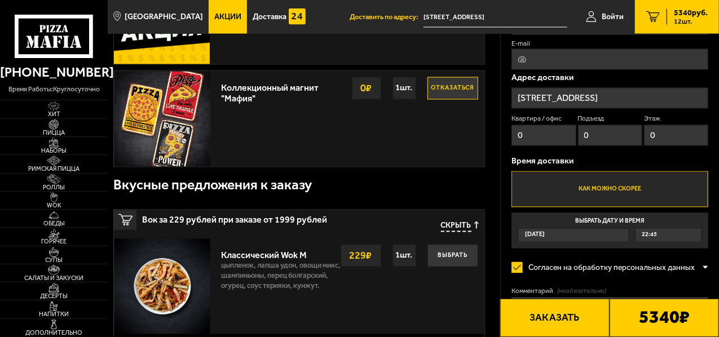
scroll to position [1015, 0]
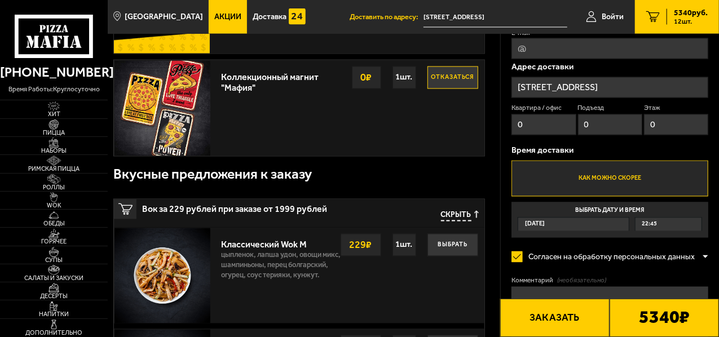
type input "0"
click at [565, 226] on div "[DATE]" at bounding box center [573, 224] width 111 height 13
click at [0, 0] on input "Выбрать дату и время [DATE] 22:45" at bounding box center [0, 0] width 0 height 0
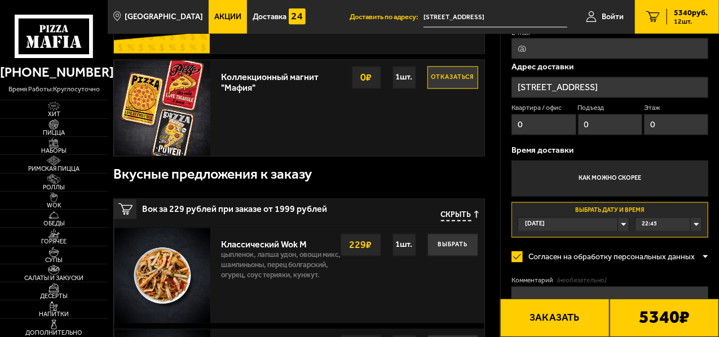
click at [624, 223] on div "[DATE]" at bounding box center [573, 224] width 111 height 13
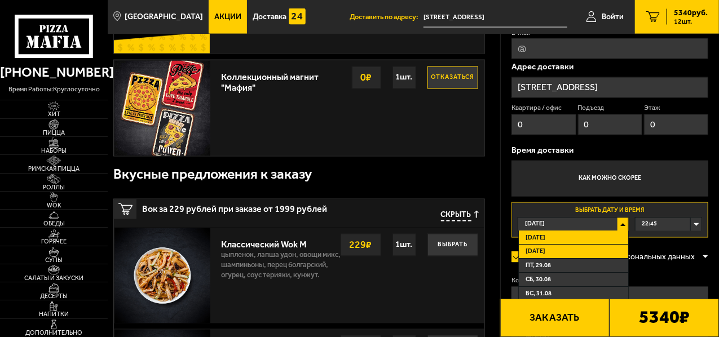
click at [552, 250] on li "[DATE]" at bounding box center [573, 252] width 109 height 14
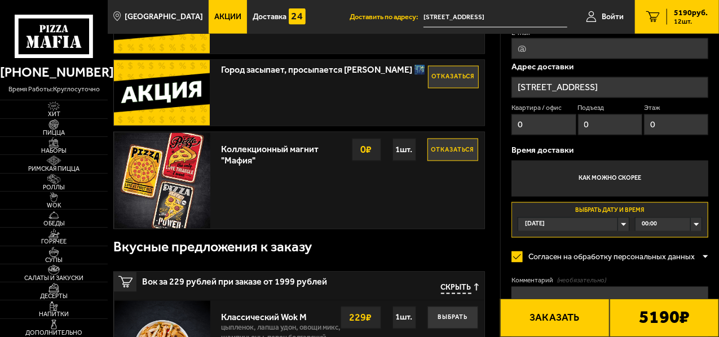
click at [697, 224] on div "00:00" at bounding box center [669, 224] width 66 height 13
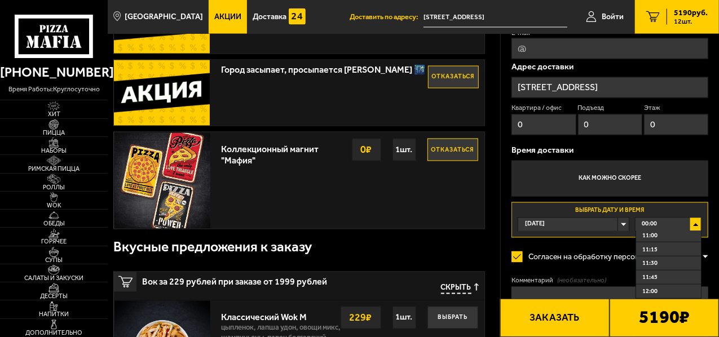
scroll to position [677, 0]
click at [661, 240] on li "12:00" at bounding box center [668, 235] width 65 height 14
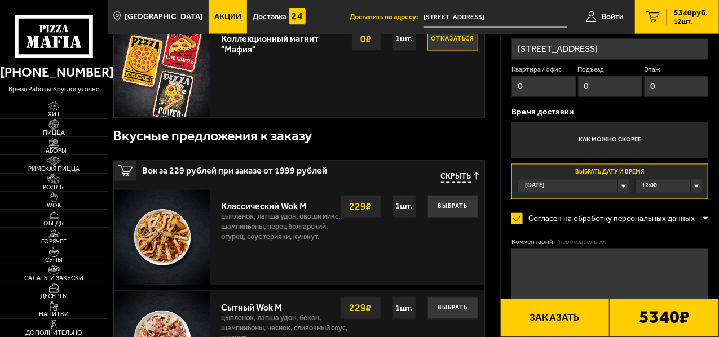
scroll to position [1072, 0]
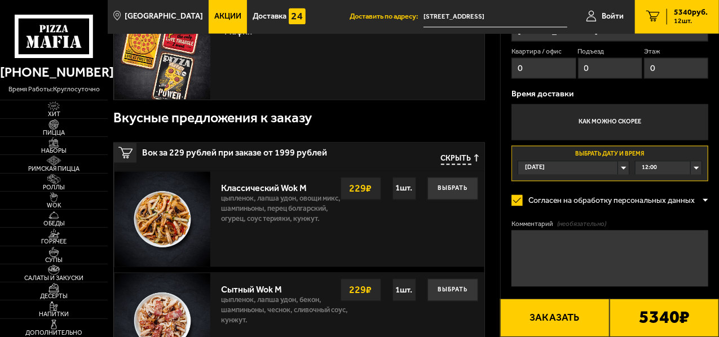
click at [516, 202] on label "Согласен на обработку персональных данных" at bounding box center [607, 201] width 191 height 23
click at [0, 0] on input "Согласен на обработку персональных данных" at bounding box center [0, 0] width 0 height 0
click at [516, 202] on label "Согласен на обработку персональных данных" at bounding box center [607, 201] width 191 height 23
click at [0, 0] on input "Согласен на обработку персональных данных" at bounding box center [0, 0] width 0 height 0
click at [516, 202] on label "Согласен на обработку персональных данных" at bounding box center [607, 201] width 191 height 23
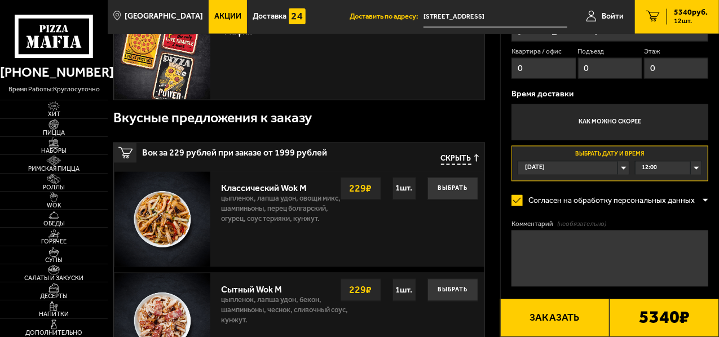
click at [0, 0] on input "Согласен на обработку персональных данных" at bounding box center [0, 0] width 0 height 0
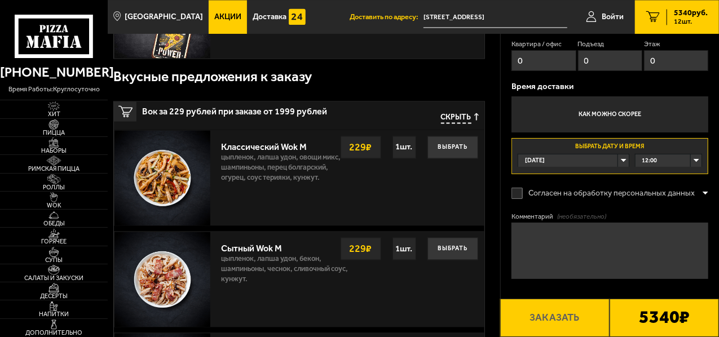
scroll to position [1128, 0]
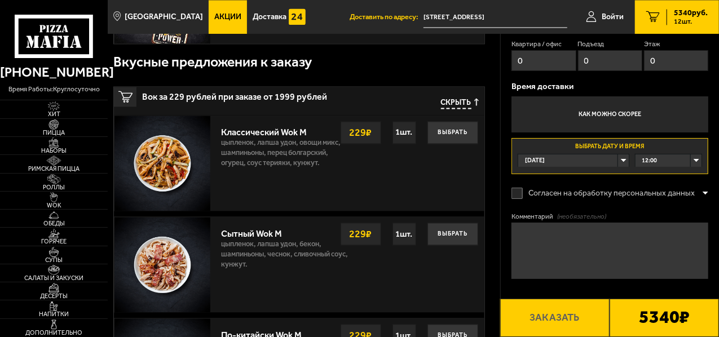
click at [530, 237] on textarea "Комментарий (необязательно)" at bounding box center [610, 251] width 197 height 56
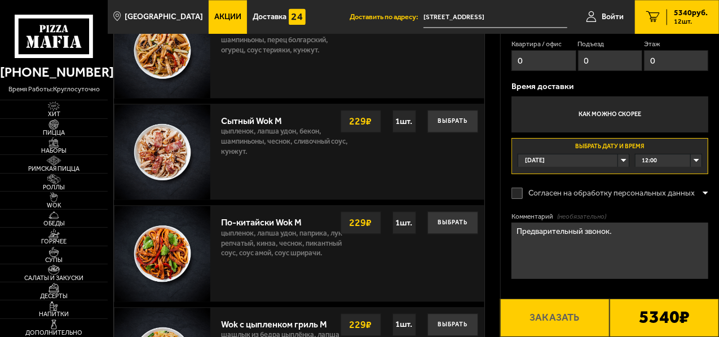
scroll to position [1297, 0]
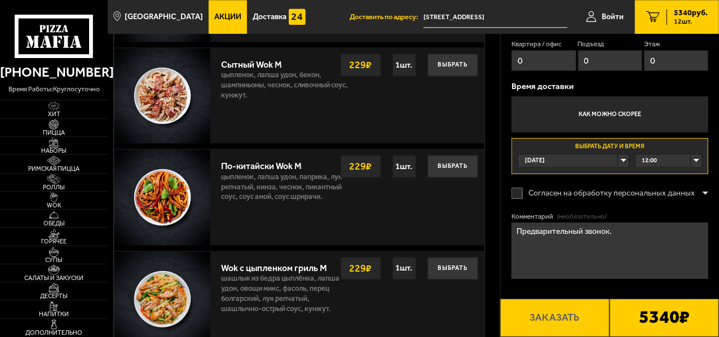
type textarea "Предварительный звонок."
click at [517, 191] on label "Согласен на обработку персональных данных" at bounding box center [607, 193] width 191 height 23
click at [0, 0] on input "Согласен на обработку персональных данных" at bounding box center [0, 0] width 0 height 0
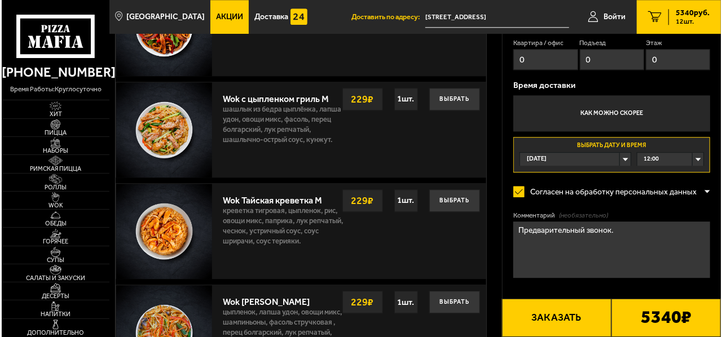
scroll to position [1410, 0]
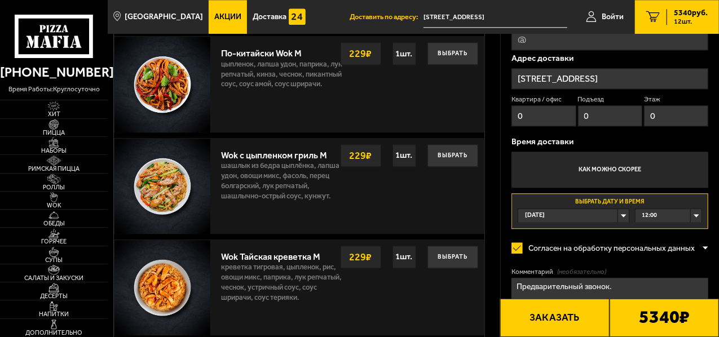
click at [554, 314] on button "Заказать" at bounding box center [554, 318] width 109 height 38
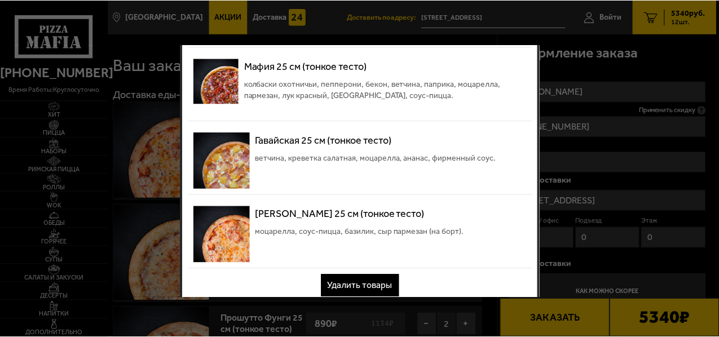
scroll to position [344, 0]
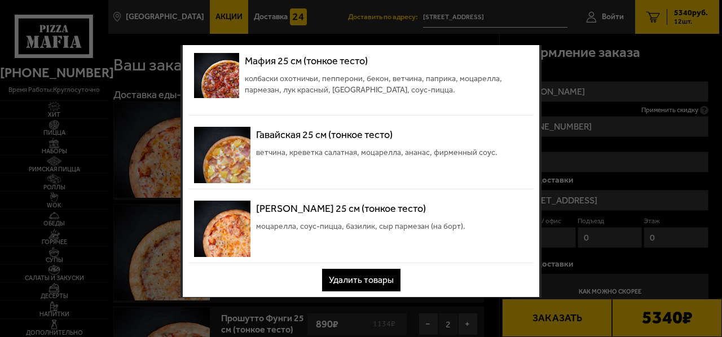
click at [374, 280] on button "Удалить товары" at bounding box center [361, 280] width 78 height 23
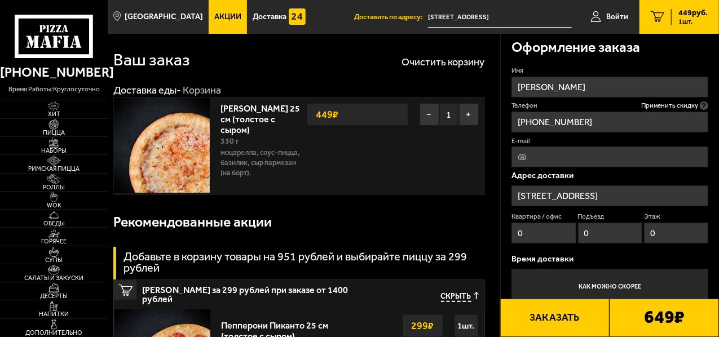
scroll to position [0, 0]
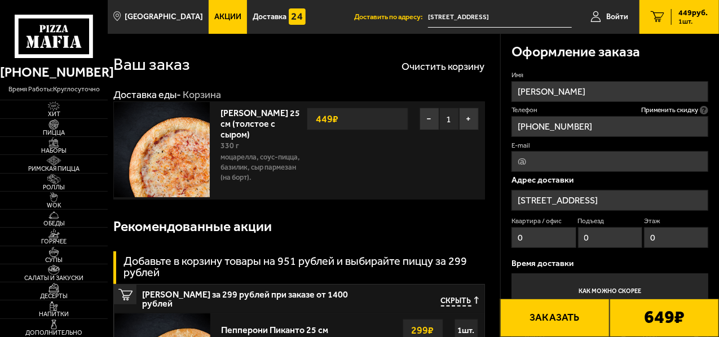
click at [214, 16] on span "Акции" at bounding box center [227, 17] width 27 height 8
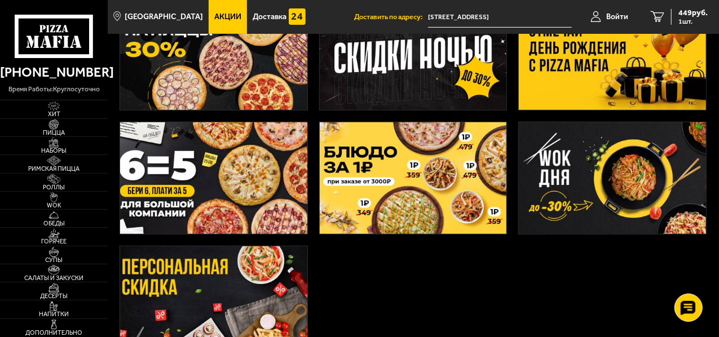
scroll to position [282, 0]
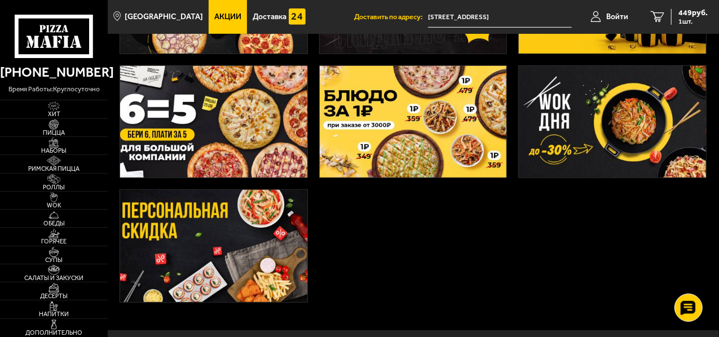
click at [253, 127] on img at bounding box center [213, 122] width 187 height 112
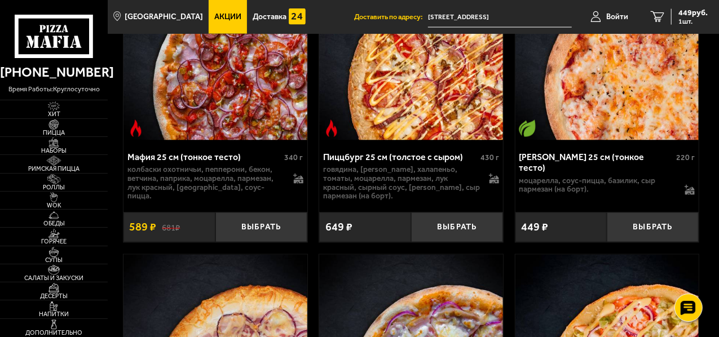
scroll to position [902, 0]
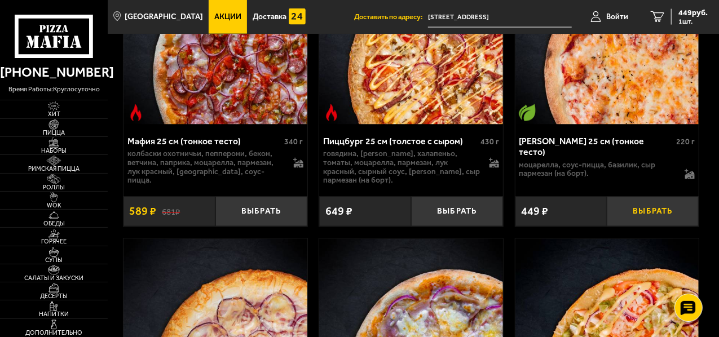
click at [654, 216] on button "Выбрать" at bounding box center [653, 212] width 92 height 30
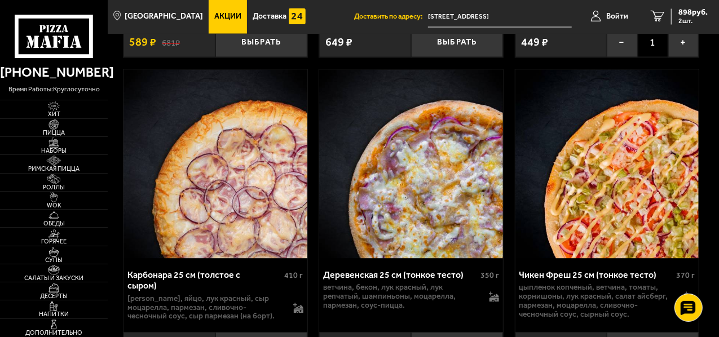
scroll to position [1128, 0]
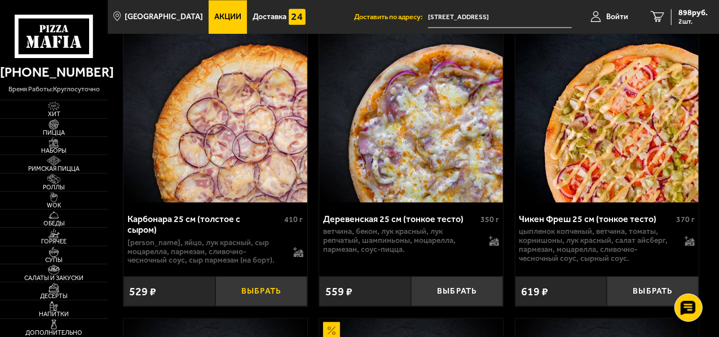
click at [265, 297] on button "Выбрать" at bounding box center [261, 291] width 92 height 30
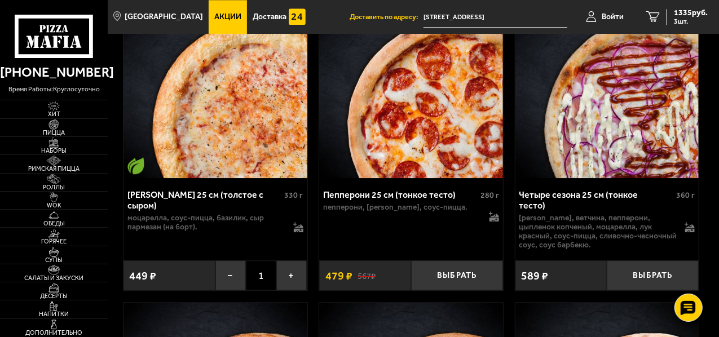
scroll to position [1466, 0]
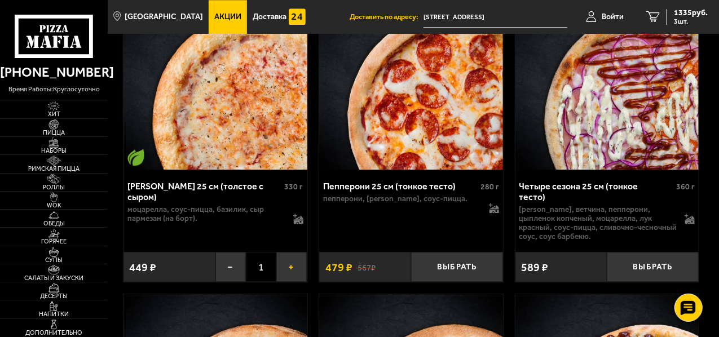
click at [293, 263] on button "+" at bounding box center [291, 267] width 30 height 30
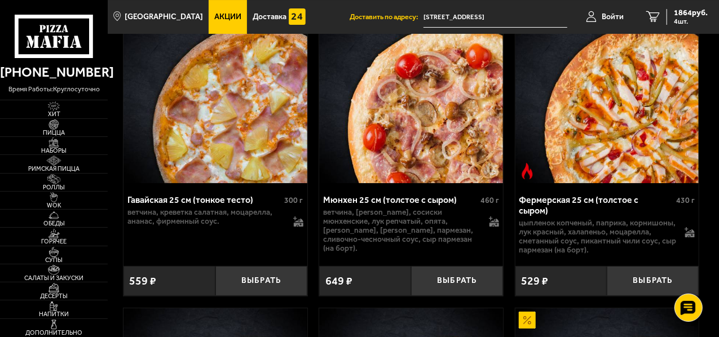
scroll to position [2087, 0]
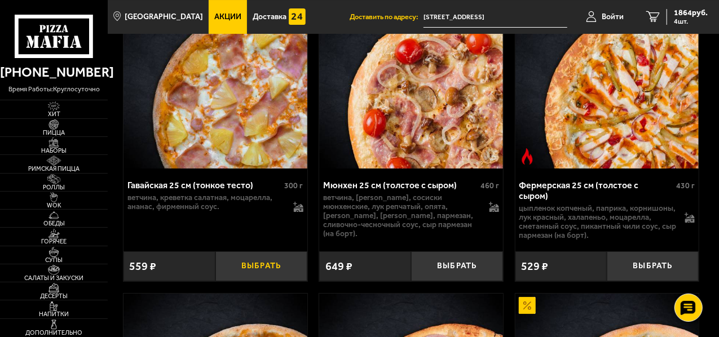
click at [259, 263] on button "Выбрать" at bounding box center [261, 267] width 92 height 30
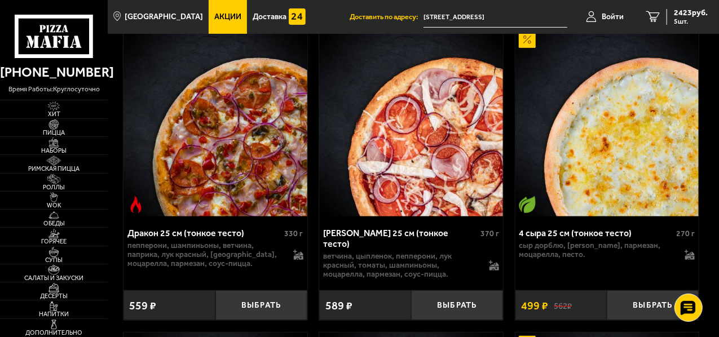
scroll to position [2369, 0]
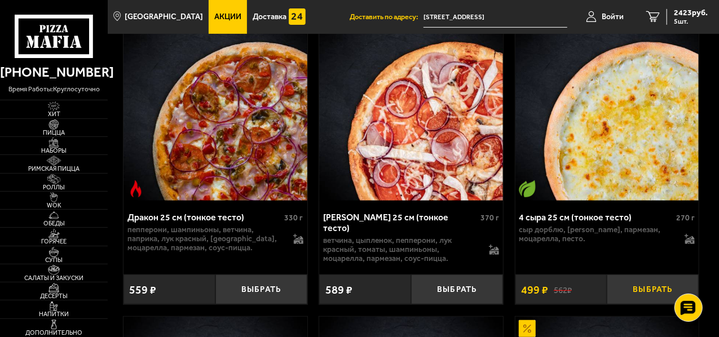
click at [652, 276] on button "Выбрать" at bounding box center [653, 290] width 92 height 30
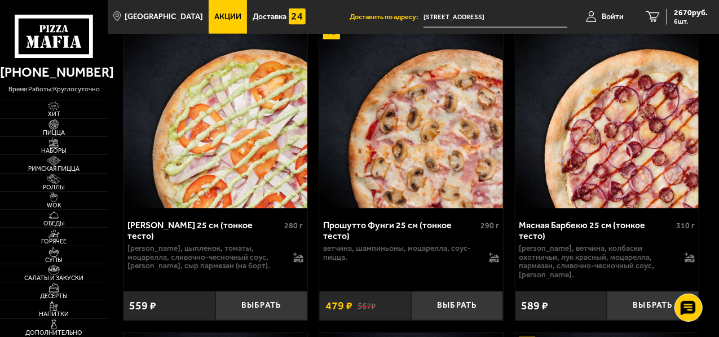
scroll to position [2989, 0]
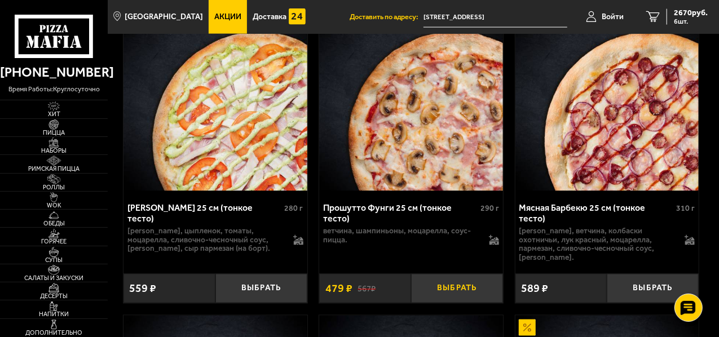
click at [464, 274] on button "Выбрать" at bounding box center [457, 289] width 92 height 30
click at [488, 274] on button "+" at bounding box center [487, 289] width 30 height 30
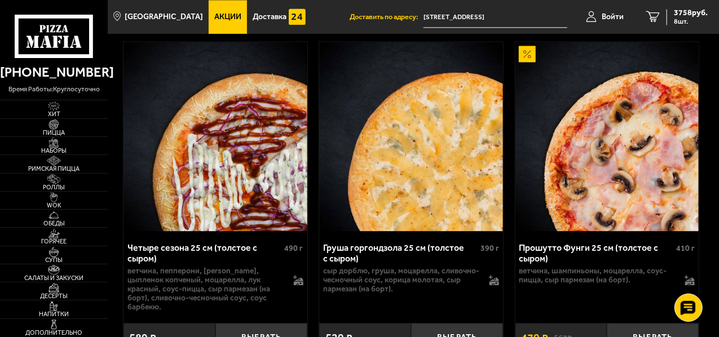
scroll to position [3271, 0]
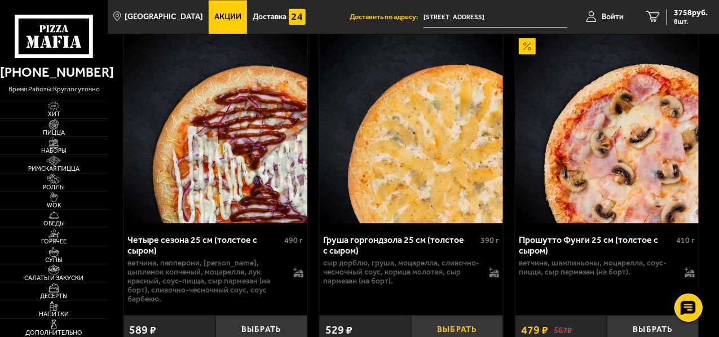
click at [452, 315] on button "Выбрать" at bounding box center [457, 330] width 92 height 30
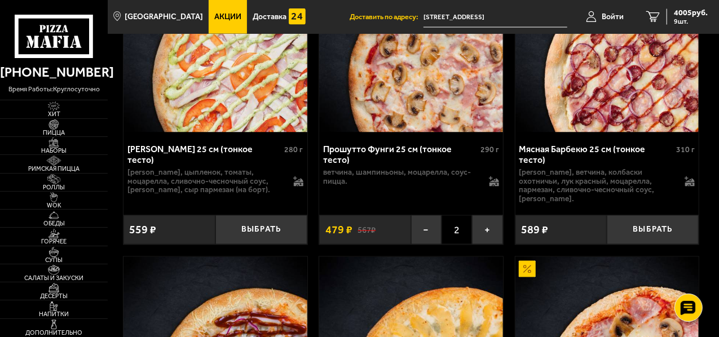
scroll to position [3046, 0]
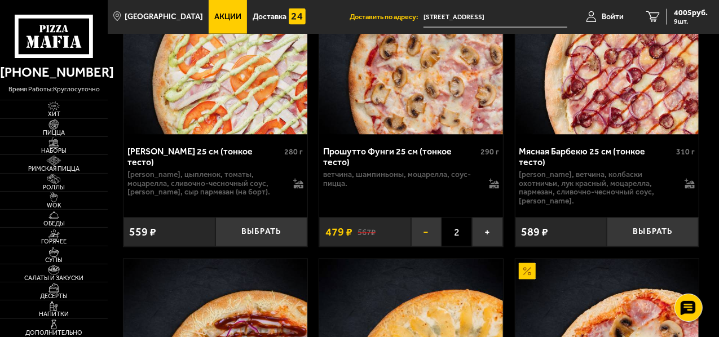
click at [426, 218] on button "−" at bounding box center [426, 233] width 30 height 30
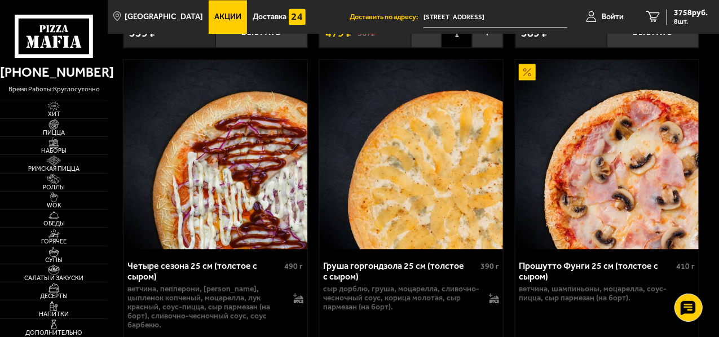
scroll to position [3271, 0]
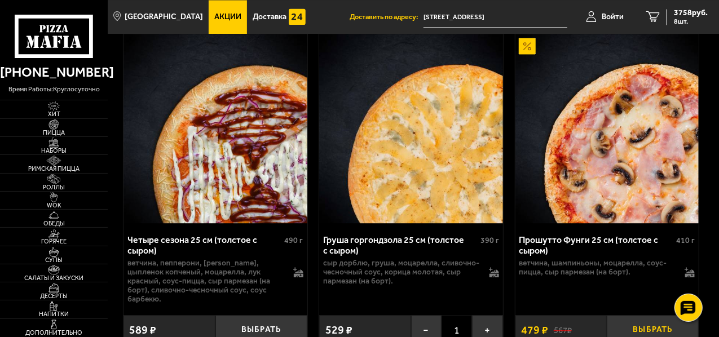
click at [645, 315] on button "Выбрать" at bounding box center [653, 330] width 92 height 30
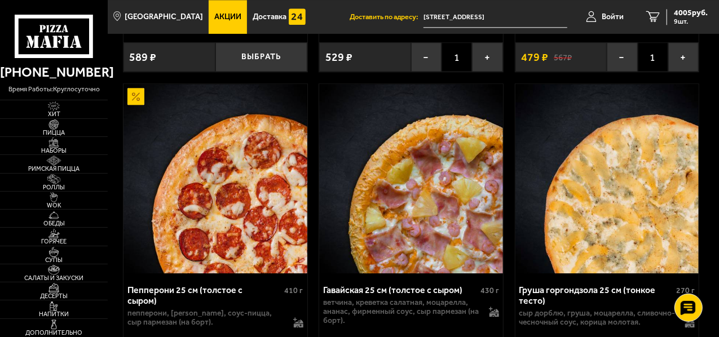
scroll to position [3553, 0]
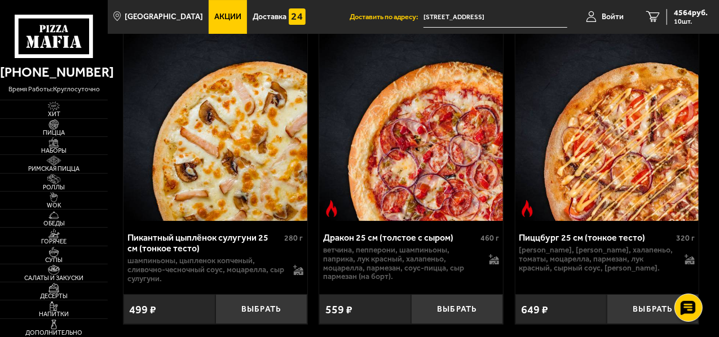
scroll to position [4228, 0]
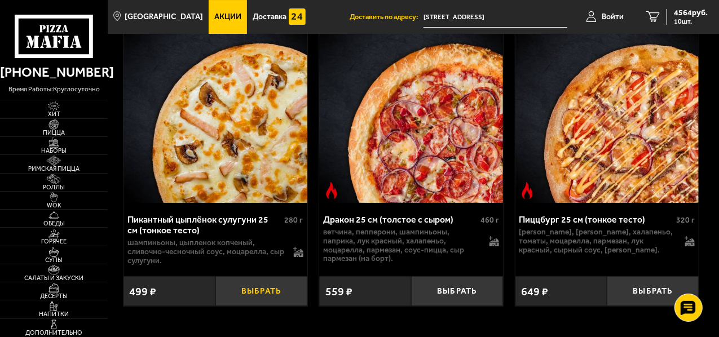
click at [265, 276] on button "Выбрать" at bounding box center [261, 291] width 92 height 30
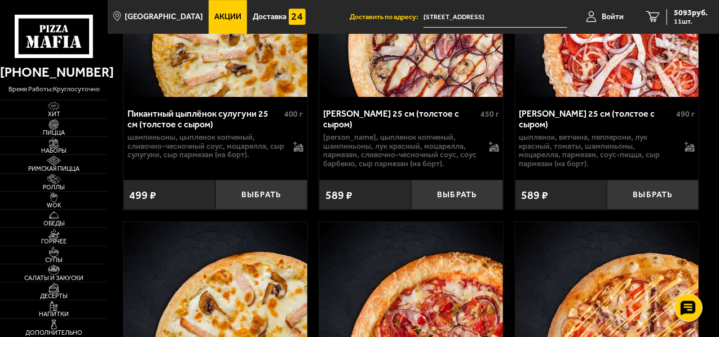
scroll to position [4002, 0]
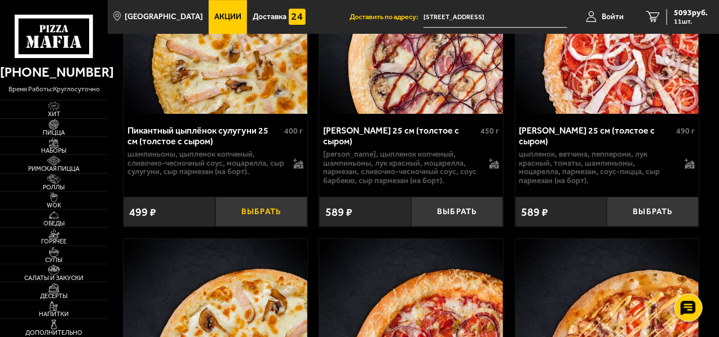
click at [265, 197] on button "Выбрать" at bounding box center [261, 212] width 92 height 30
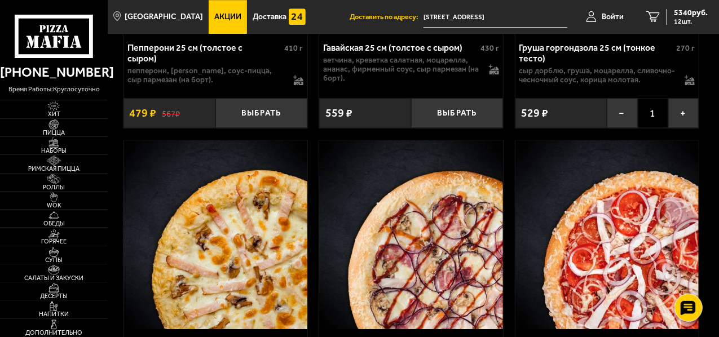
scroll to position [3720, 0]
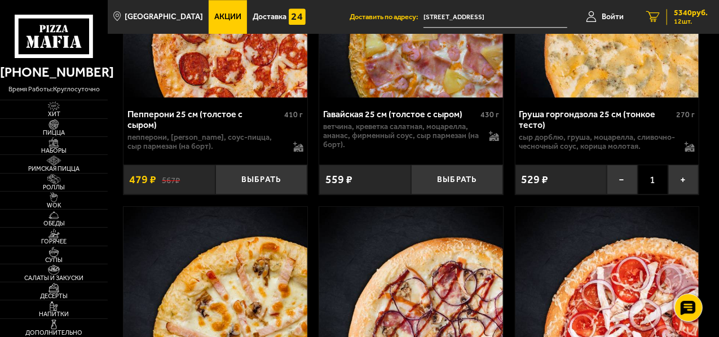
click at [656, 14] on icon "12" at bounding box center [653, 16] width 14 height 11
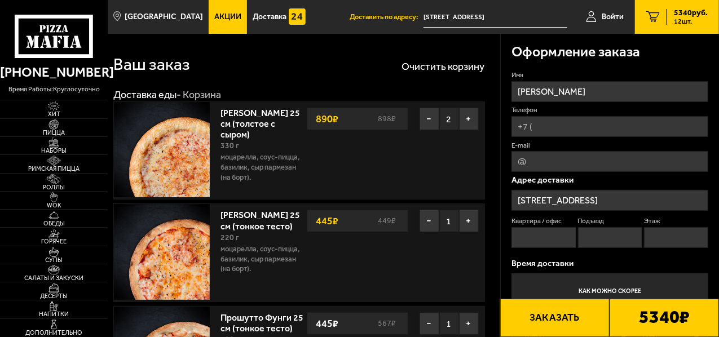
click at [561, 129] on input "Телефон" at bounding box center [610, 126] width 197 height 21
type input "[PHONE_NUMBER]"
type input "[EMAIL_ADDRESS][DOMAIN_NAME]"
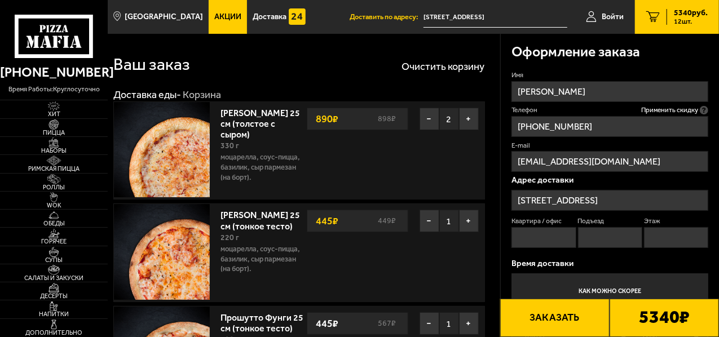
type input "[PHONE_NUMBER]"
drag, startPoint x: 611, startPoint y: 163, endPoint x: 514, endPoint y: 159, distance: 97.1
click at [514, 159] on input "[EMAIL_ADDRESS][DOMAIN_NAME]" at bounding box center [610, 161] width 197 height 21
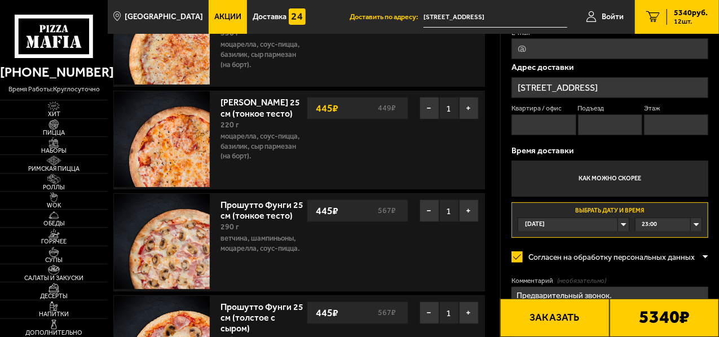
scroll to position [169, 0]
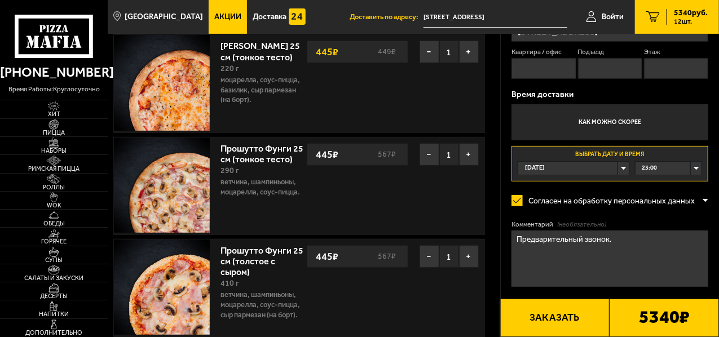
click at [623, 169] on div "[DATE]" at bounding box center [573, 168] width 111 height 13
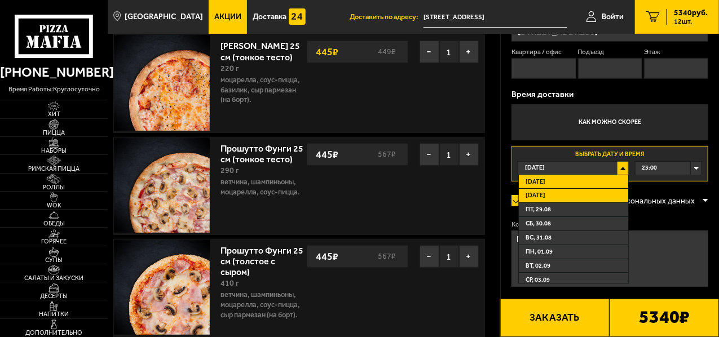
click at [575, 195] on li "[DATE]" at bounding box center [573, 196] width 109 height 14
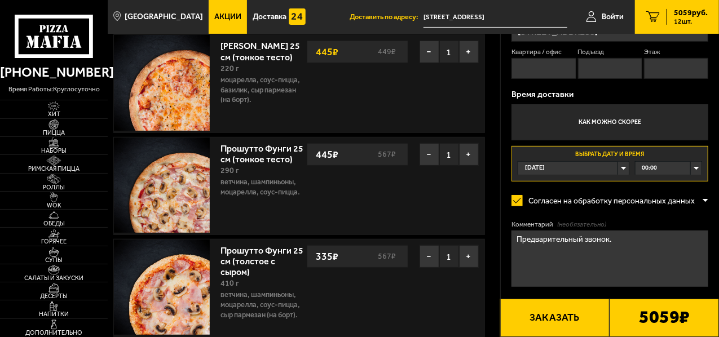
click at [697, 167] on div "00:00" at bounding box center [669, 168] width 66 height 13
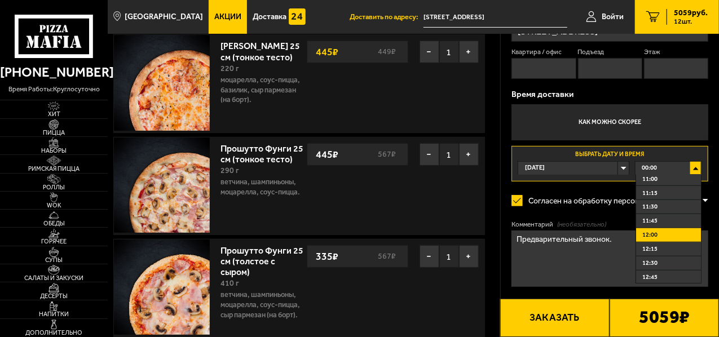
scroll to position [677, 0]
click at [653, 210] on span "12:30" at bounding box center [649, 206] width 15 height 8
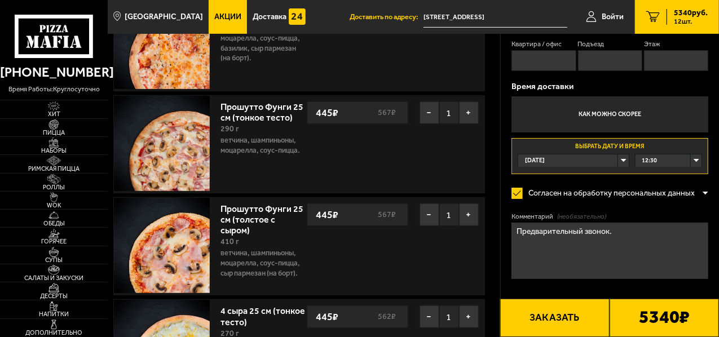
scroll to position [226, 0]
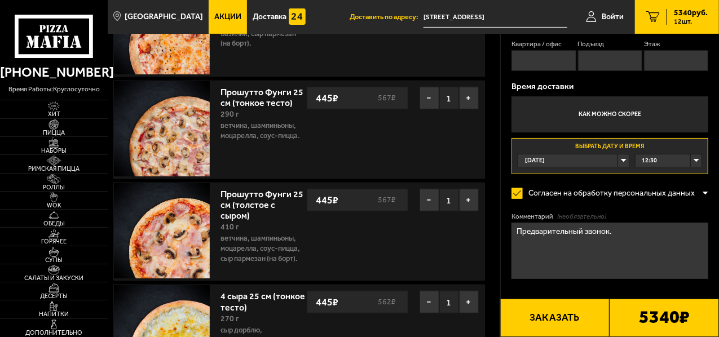
click at [547, 318] on button "Заказать" at bounding box center [554, 318] width 109 height 38
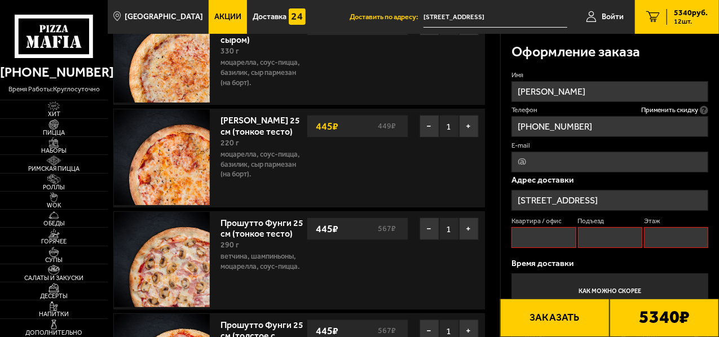
scroll to position [0, 0]
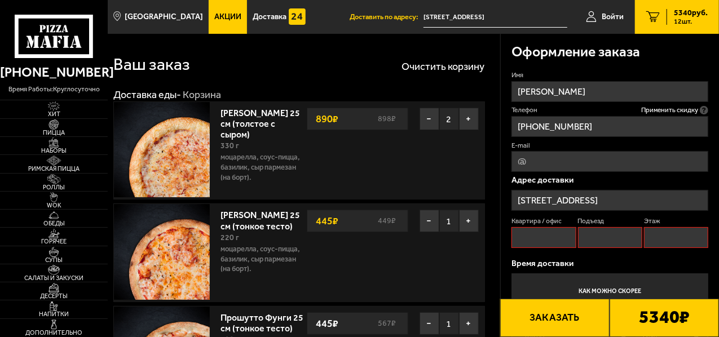
click at [546, 240] on input "Квартира / офис" at bounding box center [544, 237] width 64 height 21
type input "-"
click at [603, 238] on input "Подъезд" at bounding box center [610, 237] width 64 height 21
type input "-"
click at [676, 236] on input "Этаж" at bounding box center [676, 237] width 64 height 21
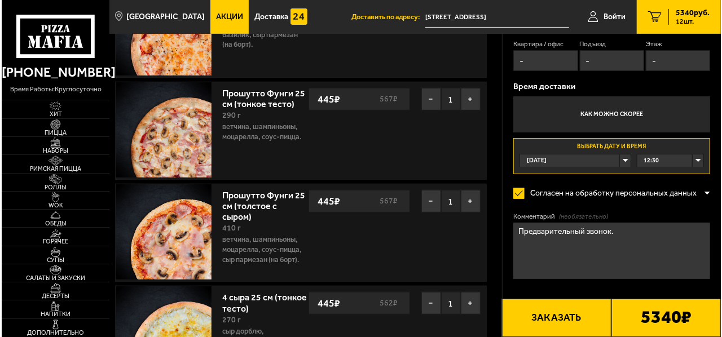
scroll to position [226, 0]
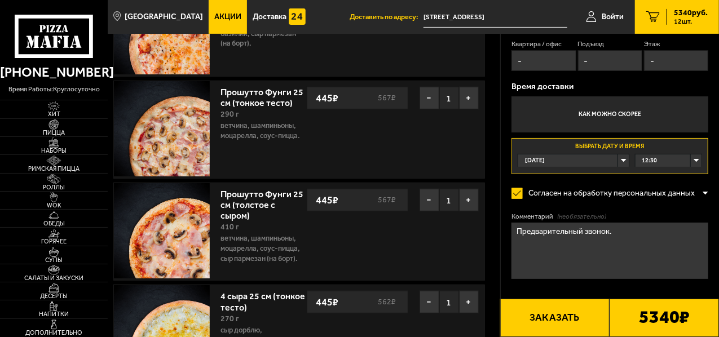
type input "-"
click at [549, 319] on button "Заказать" at bounding box center [554, 318] width 109 height 38
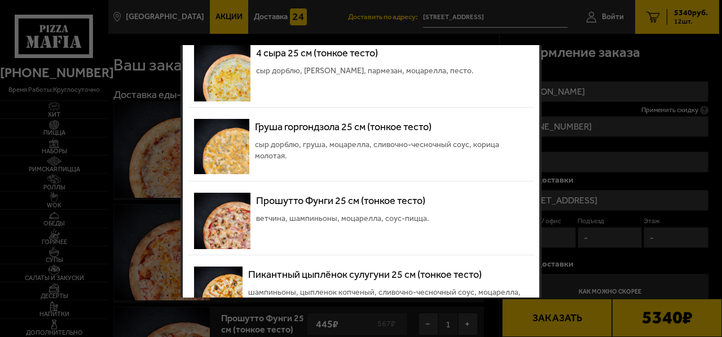
scroll to position [0, 0]
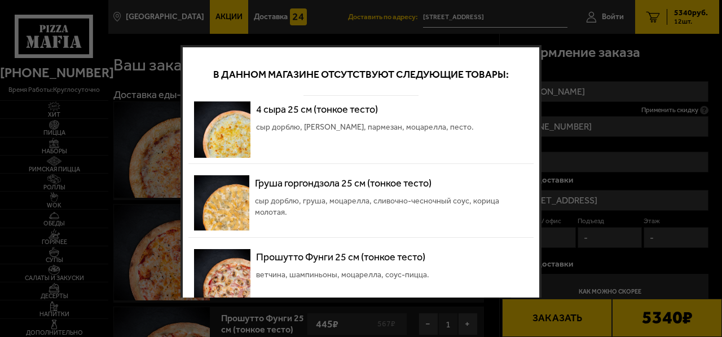
click at [637, 67] on div at bounding box center [361, 168] width 722 height 337
click at [697, 50] on div at bounding box center [361, 168] width 722 height 337
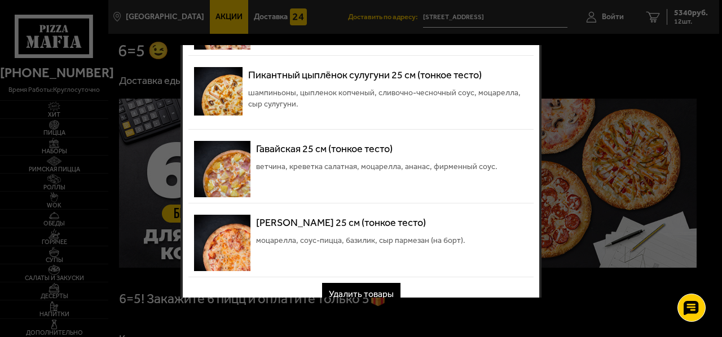
scroll to position [271, 0]
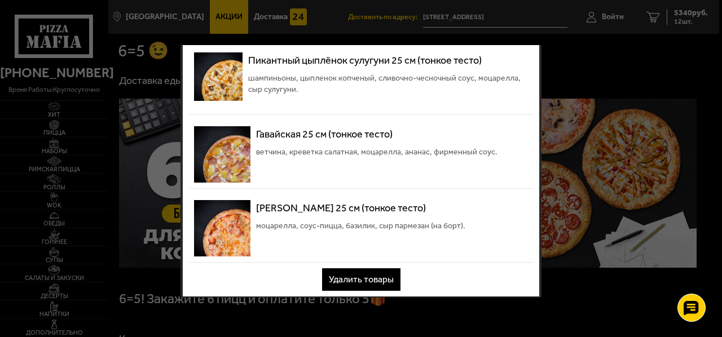
click at [157, 184] on div at bounding box center [361, 168] width 722 height 337
click at [166, 165] on div at bounding box center [361, 168] width 722 height 337
click at [674, 70] on div at bounding box center [361, 168] width 722 height 337
click at [692, 309] on use at bounding box center [691, 309] width 16 height 16
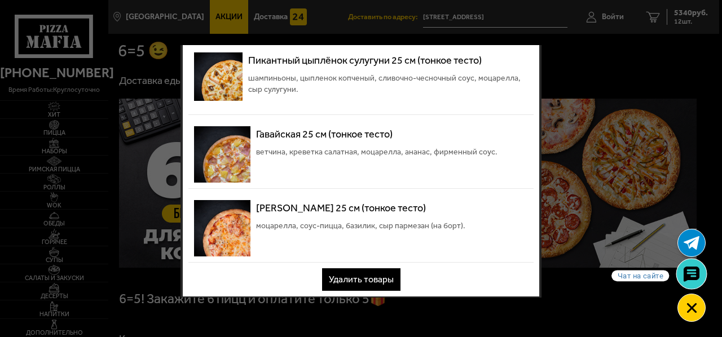
click at [689, 271] on use at bounding box center [691, 275] width 16 height 16
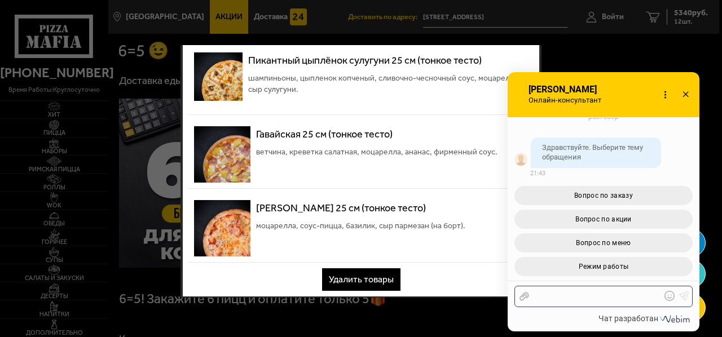
scroll to position [66, 0]
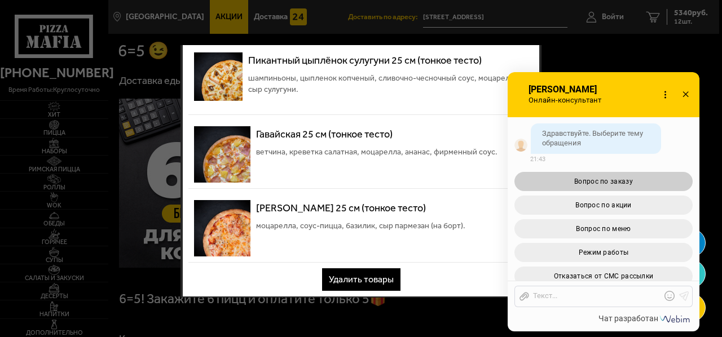
click at [578, 180] on span "Вопрос по заказу" at bounding box center [603, 182] width 59 height 8
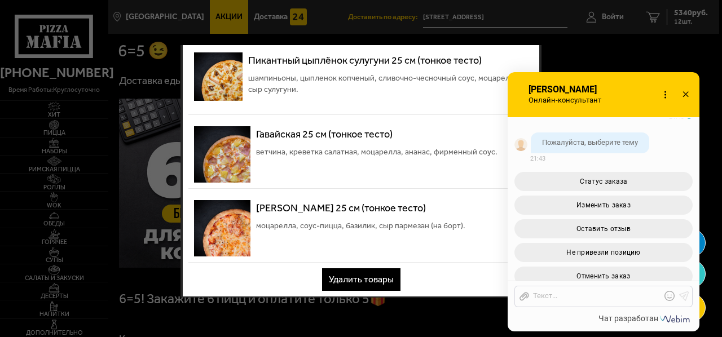
scroll to position [380, 0]
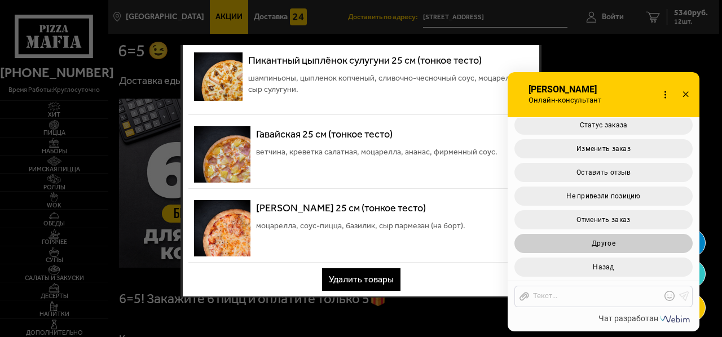
click at [598, 244] on span "Другое" at bounding box center [604, 244] width 24 height 8
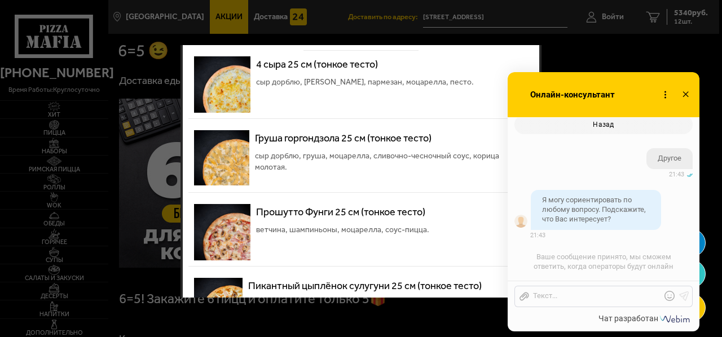
scroll to position [0, 0]
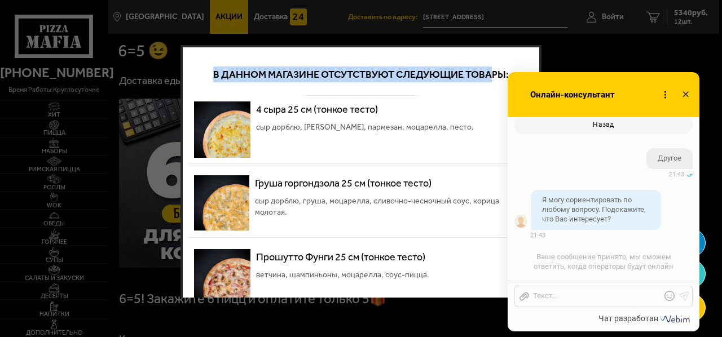
drag, startPoint x: 228, startPoint y: 69, endPoint x: 491, endPoint y: 74, distance: 262.9
click at [491, 74] on p "В данном магазине отсутствуют следующие товары:" at bounding box center [361, 75] width 318 height 16
copy p "В данном магазине отсутствуют следующие това"
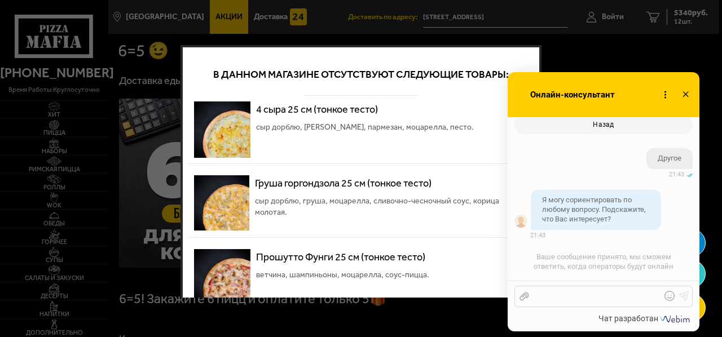
click at [550, 296] on div at bounding box center [595, 297] width 132 height 10
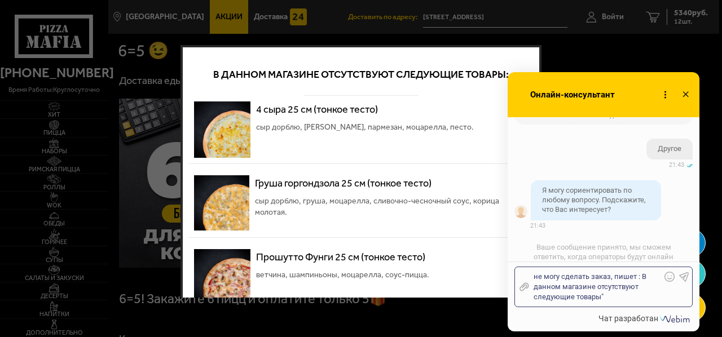
click at [641, 276] on div "не могу сделать заказ, пишет : В данном магазине отсутствуют следующие товары"" at bounding box center [595, 287] width 132 height 30
click at [607, 294] on div "не могу сделать заказ, пишет : "В данном магазине отсутствуют следующие товары"" at bounding box center [595, 287] width 132 height 30
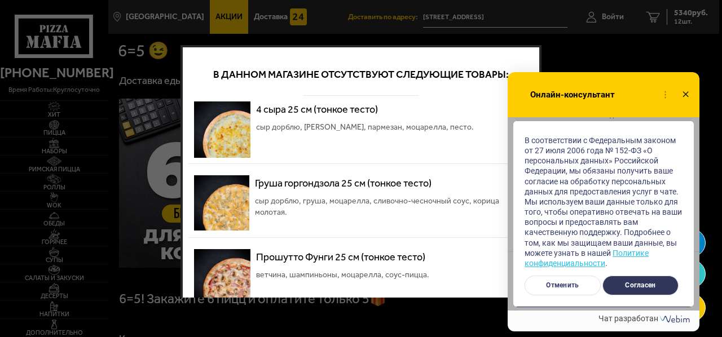
click at [651, 285] on button "Согласен" at bounding box center [640, 286] width 76 height 20
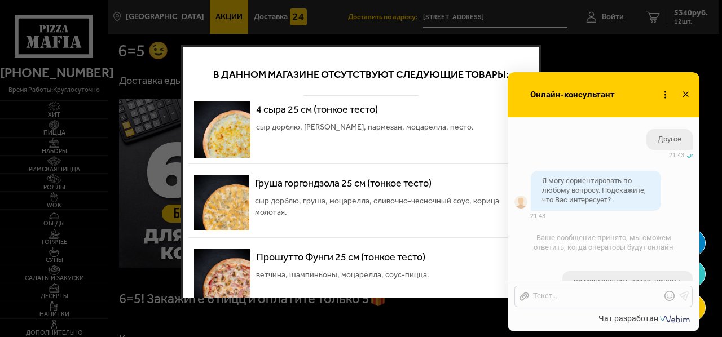
scroll to position [558, 0]
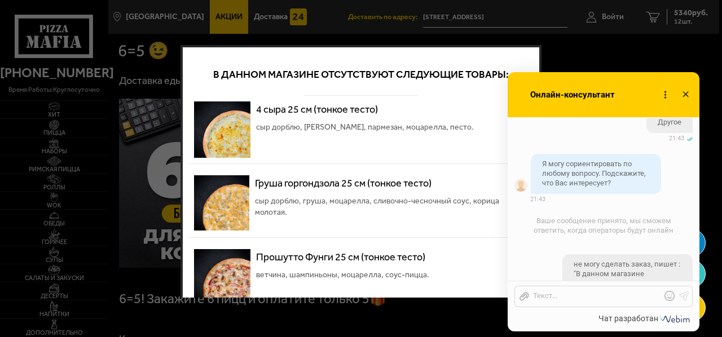
click at [685, 92] on icon at bounding box center [685, 95] width 16 height 16
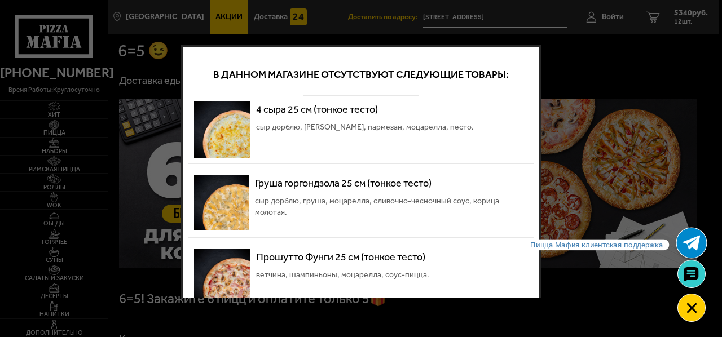
click at [694, 244] on use at bounding box center [690, 243] width 17 height 15
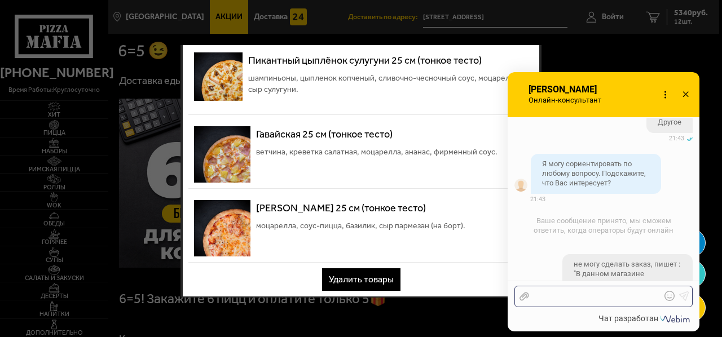
scroll to position [722, 0]
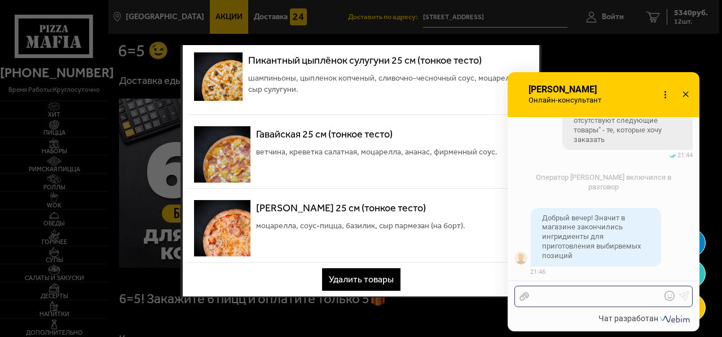
click at [538, 294] on div at bounding box center [595, 297] width 132 height 10
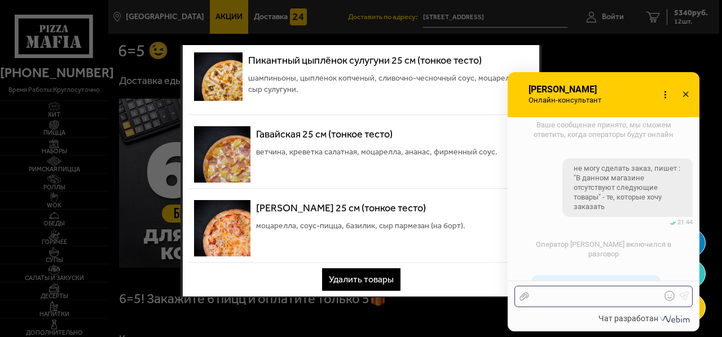
scroll to position [767, 0]
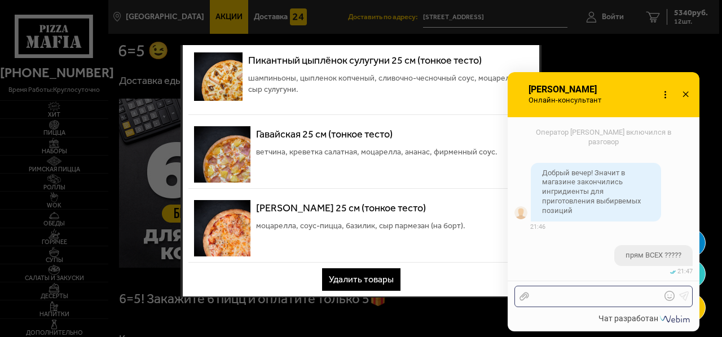
click at [537, 298] on div at bounding box center [595, 297] width 132 height 10
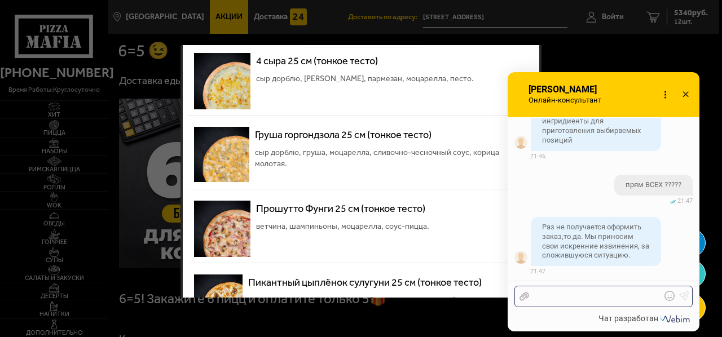
scroll to position [45, 0]
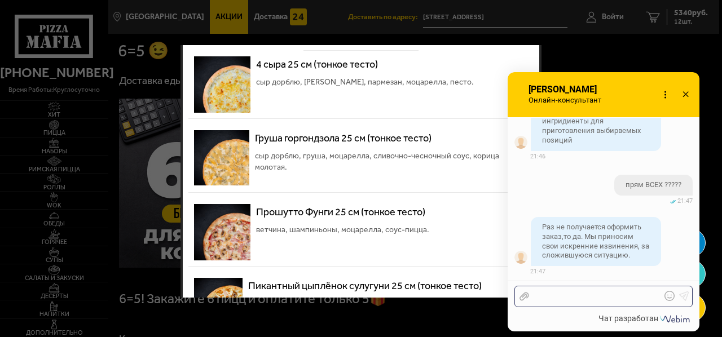
click at [543, 297] on div at bounding box center [595, 297] width 132 height 10
click at [534, 285] on div "То есть сделать заказ у вас я не могу" at bounding box center [595, 292] width 132 height 20
click at [587, 286] on div "Я правильно поимаю? - То есть сделать заказ у вас я не могу" at bounding box center [595, 292] width 132 height 20
click at [622, 287] on div "Я правильно понимаю? - То есть сделать заказ у вас я не могу" at bounding box center [595, 292] width 132 height 20
click at [555, 297] on div "Я правильно понимаю? - сделать заказ у вас я не могу" at bounding box center [595, 292] width 132 height 20
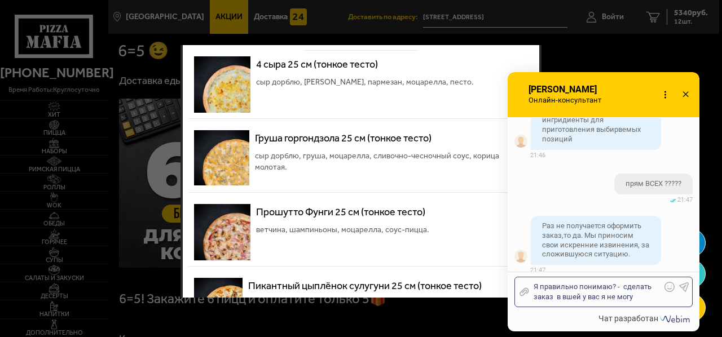
click at [566, 296] on div "Я правильно понимаю? - сделать заказ в вшей у вас я не могу" at bounding box center [595, 292] width 132 height 20
click at [588, 296] on div "Я правильно понимаю? - сделать заказ в вашей у вас я не могу" at bounding box center [595, 292] width 132 height 20
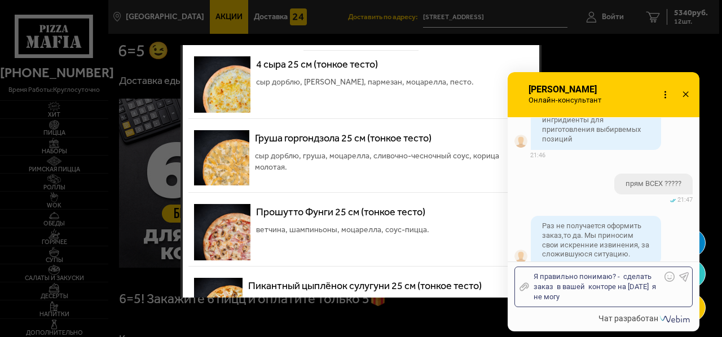
click at [549, 297] on div "Я правильно понимаю? - сделать заказ в вашей конторе на [DATE] я не могу" at bounding box center [595, 287] width 132 height 30
click at [566, 296] on div "Я правильно понимаю? - сделать заказ в вашей конторе на [DATE] я не смогу" at bounding box center [595, 287] width 132 height 30
click at [570, 297] on div "Я правильно понимаю? - сделать заказ в вашей конторе на [DATE] я не смогу" at bounding box center [595, 287] width 132 height 30
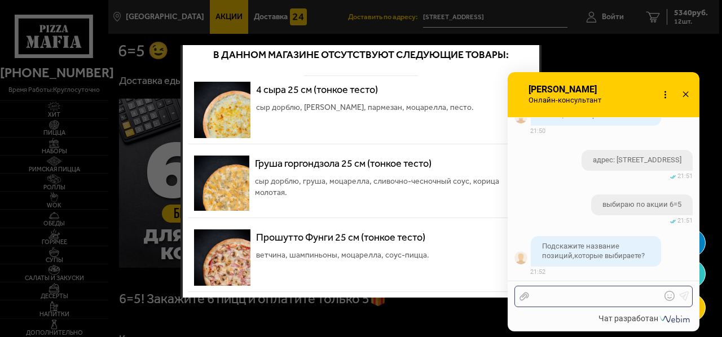
scroll to position [0, 0]
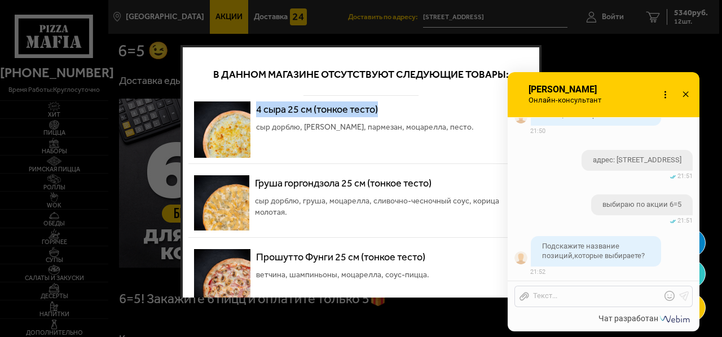
drag, startPoint x: 254, startPoint y: 108, endPoint x: 384, endPoint y: 112, distance: 129.8
click at [384, 112] on div "4 сыра 25 см (тонкое тесто) сыр дорблю, сыр сулугуни, пармезан, моцарелла, пест…" at bounding box center [360, 130] width 345 height 68
copy p "4 сыра 25 см (тонкое тесто)"
click at [549, 296] on div at bounding box center [595, 297] width 132 height 10
drag, startPoint x: 548, startPoint y: 295, endPoint x: 542, endPoint y: 297, distance: 6.4
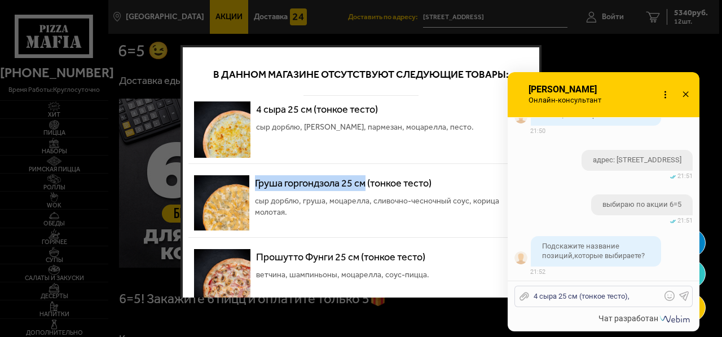
drag, startPoint x: 257, startPoint y: 182, endPoint x: 369, endPoint y: 184, distance: 112.2
click at [369, 184] on p "Груша горгондзола 25 см (тонкое тесто)" at bounding box center [391, 183] width 273 height 16
copy p "Груша горгондзола 25 см"
click at [636, 295] on div "4 сыра 25 см (тонкое тесто)," at bounding box center [595, 297] width 132 height 10
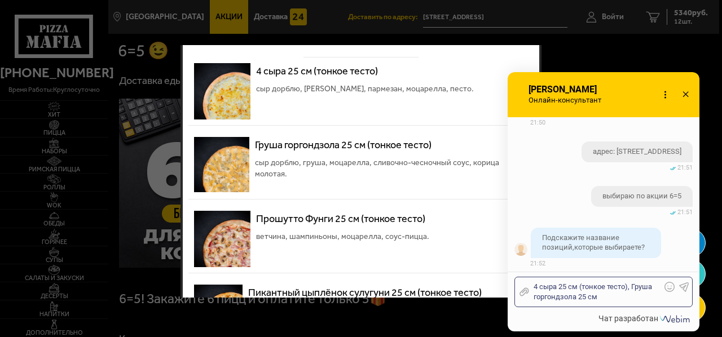
scroll to position [113, 0]
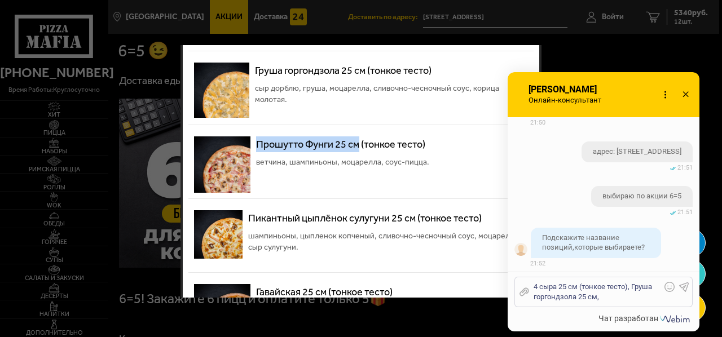
drag, startPoint x: 256, startPoint y: 143, endPoint x: 360, endPoint y: 147, distance: 103.9
click at [360, 147] on p "Прошутто Фунги 25 см (тонкое тесто)" at bounding box center [342, 144] width 173 height 16
copy p "Прошутто Фунги 25 см"
click at [601, 298] on div "4 сыра 25 см (тонкое тесто), Груша горгондзола 25 см," at bounding box center [595, 292] width 132 height 20
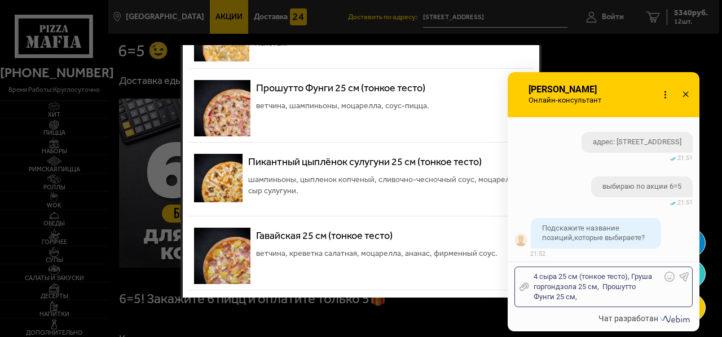
scroll to position [226, 0]
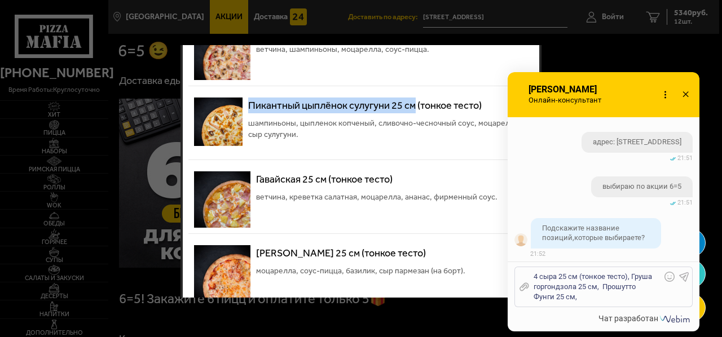
drag, startPoint x: 250, startPoint y: 103, endPoint x: 415, endPoint y: 103, distance: 165.3
click at [415, 103] on p "Пикантный цыплёнок сулугуни 25 см (тонкое тесто)" at bounding box center [388, 106] width 280 height 16
copy p "Пикантный цыплёнок сулугуни 25 см"
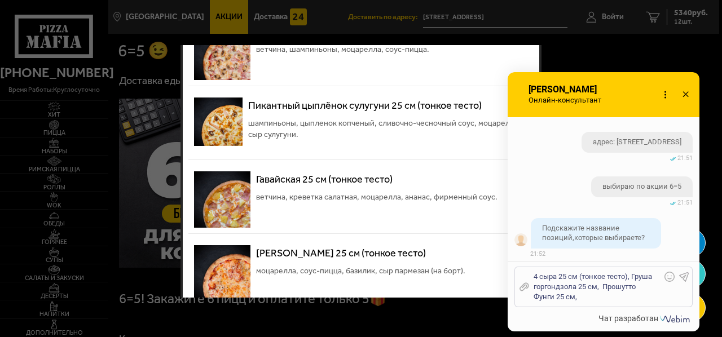
click at [583, 297] on div "4 сыра 25 см (тонкое тесто), Груша горгондзола 25 см, Прошутто Фунги 25 см," at bounding box center [595, 287] width 132 height 30
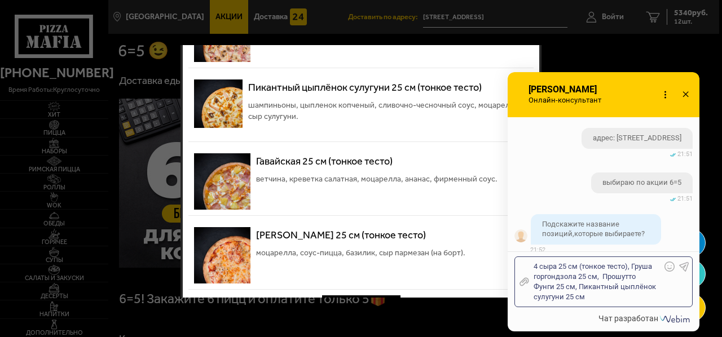
scroll to position [271, 0]
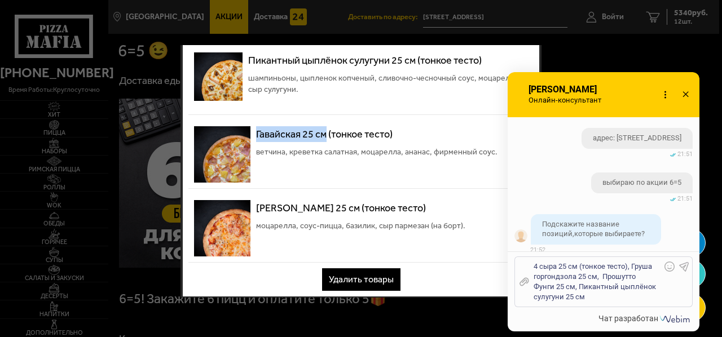
drag, startPoint x: 254, startPoint y: 131, endPoint x: 326, endPoint y: 133, distance: 72.2
click at [326, 133] on div "Гавайская 25 см (тонкое тесто) ветчина, креветка салатная, моцарелла, ананас, ф…" at bounding box center [360, 155] width 345 height 68
copy p "Гавайская 25 см"
click at [586, 298] on div "4 сыра 25 см (тонкое тесто), Груша горгондзола 25 см, Прошутто Фунги 25 см, Пик…" at bounding box center [595, 282] width 132 height 41
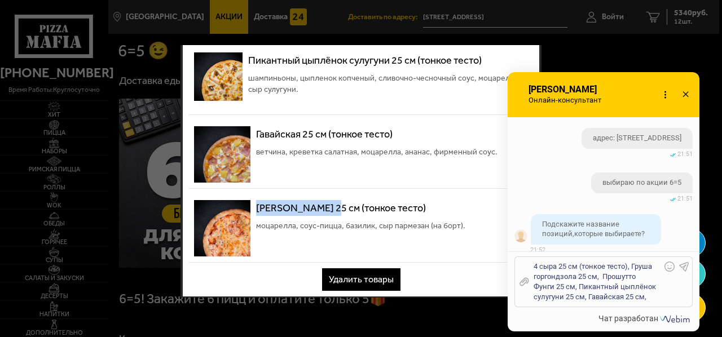
drag, startPoint x: 258, startPoint y: 206, endPoint x: 329, endPoint y: 206, distance: 71.6
click at [329, 206] on p "[PERSON_NAME] 25 см (тонкое тесто)" at bounding box center [360, 208] width 209 height 16
copy p "[PERSON_NAME] 25 см"
click at [654, 298] on div "4 сыра 25 см (тонкое тесто), Груша горгондзола 25 см, Прошутто Фунги 25 см, Пик…" at bounding box center [595, 282] width 132 height 41
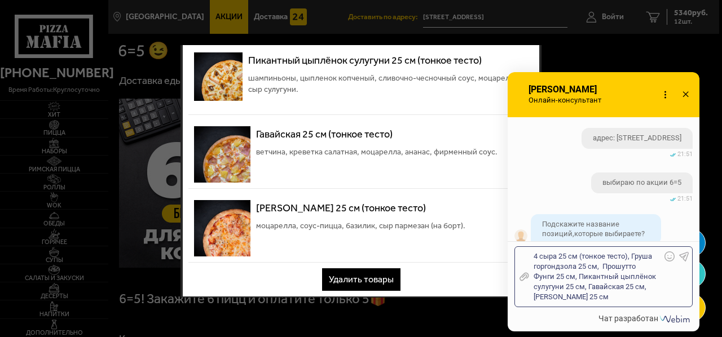
click at [222, 231] on img at bounding box center [222, 228] width 56 height 56
click at [223, 146] on img at bounding box center [222, 154] width 56 height 56
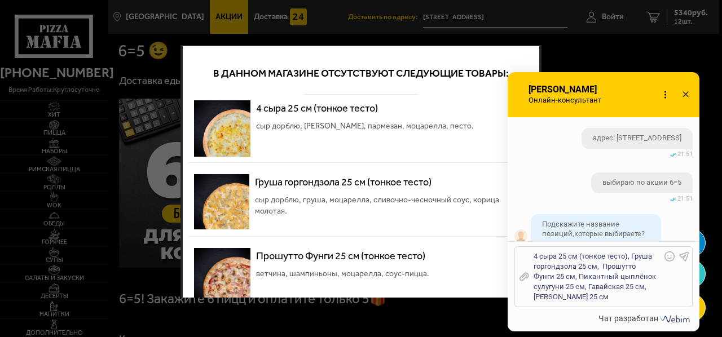
scroll to position [0, 0]
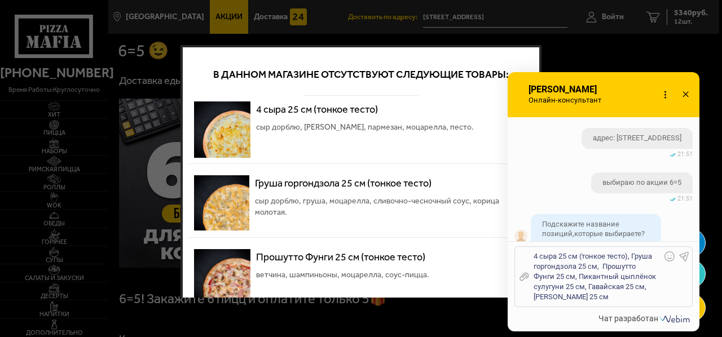
click at [606, 298] on div "4 сыра 25 см (тонкое тесто), Груша горгондзола 25 см, Прошутто Фунги 25 см, Пик…" at bounding box center [595, 277] width 132 height 51
click at [688, 254] on icon at bounding box center [684, 257] width 10 height 10
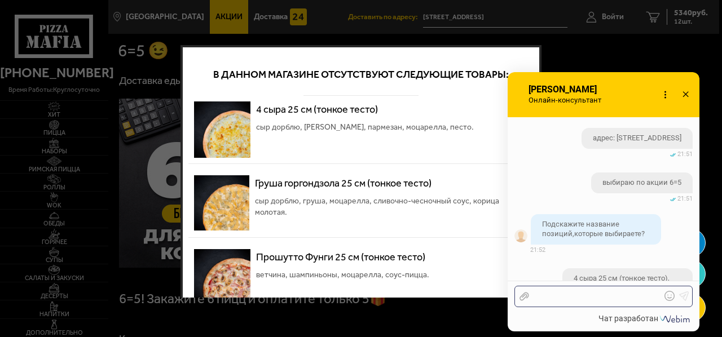
scroll to position [1245, 0]
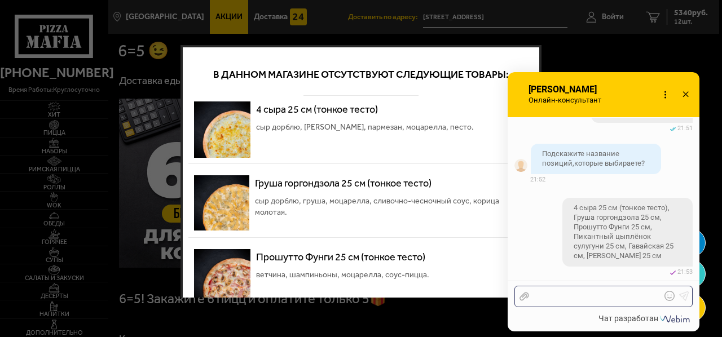
click at [540, 293] on div at bounding box center [595, 297] width 132 height 10
click at [534, 295] on div "на эти позиции пишет отказ" at bounding box center [595, 297] width 132 height 10
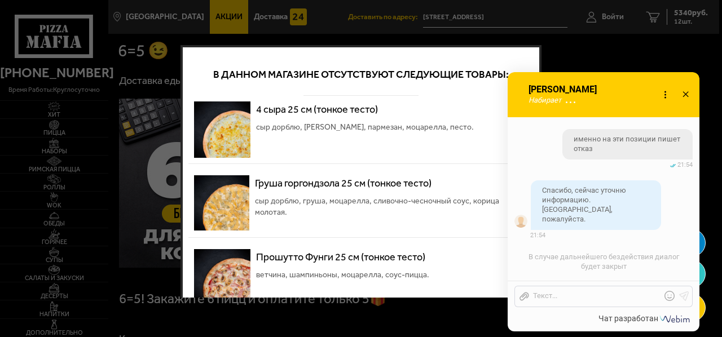
scroll to position [1545, 0]
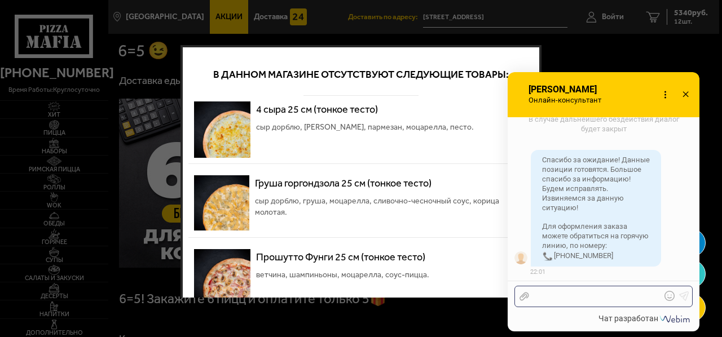
click at [556, 296] on div at bounding box center [595, 297] width 132 height 10
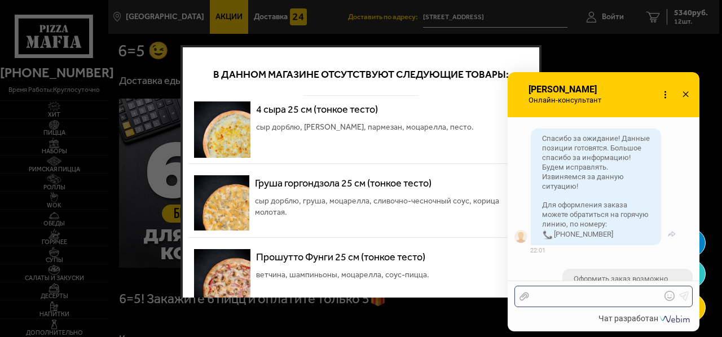
scroll to position [1487, 0]
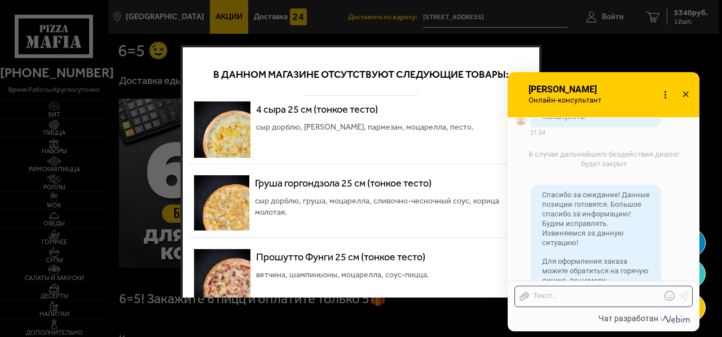
click at [686, 94] on icon at bounding box center [685, 95] width 16 height 16
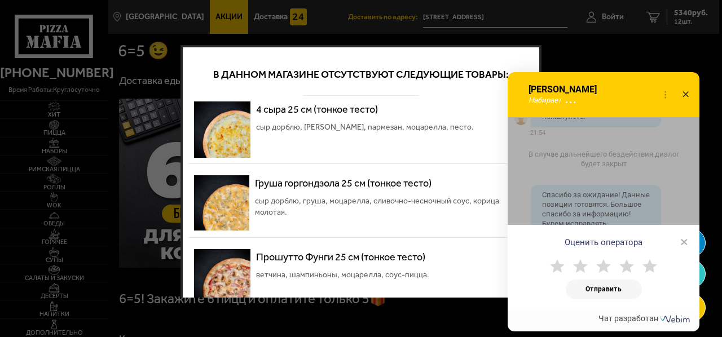
click at [686, 93] on use at bounding box center [685, 94] width 6 height 6
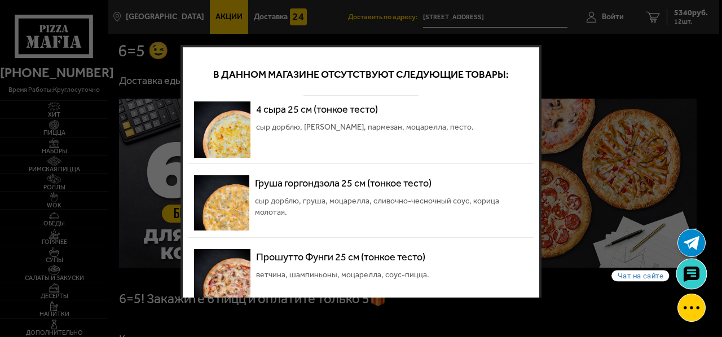
click at [690, 272] on icon at bounding box center [691, 275] width 16 height 16
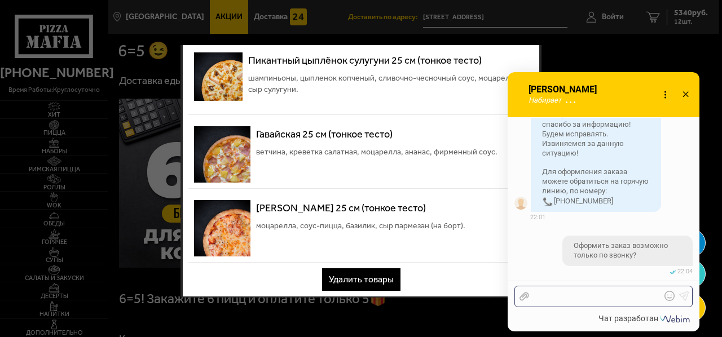
scroll to position [1662, 0]
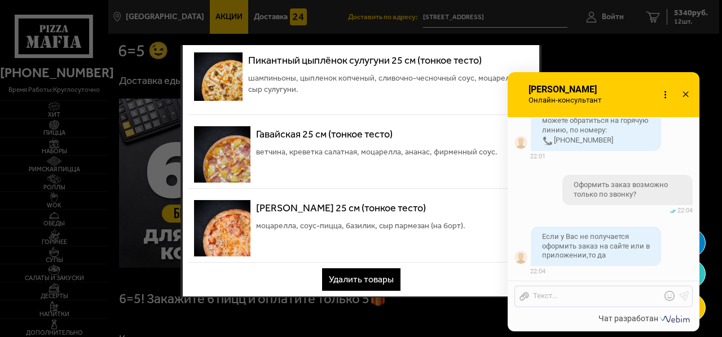
click at [671, 296] on icon at bounding box center [669, 296] width 10 height 10
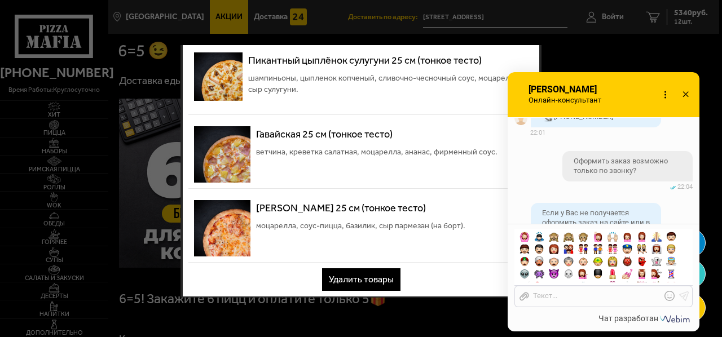
scroll to position [68, 0]
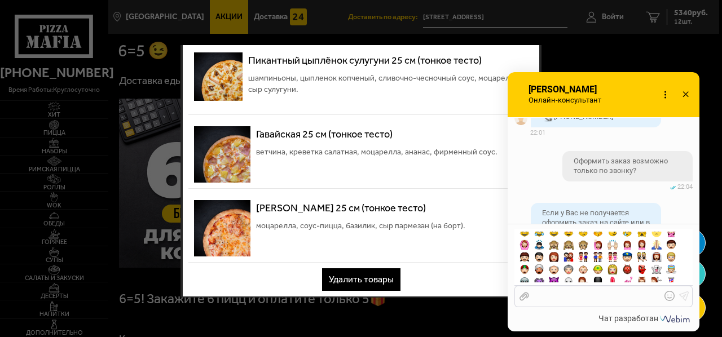
click at [552, 294] on div at bounding box center [595, 297] width 132 height 10
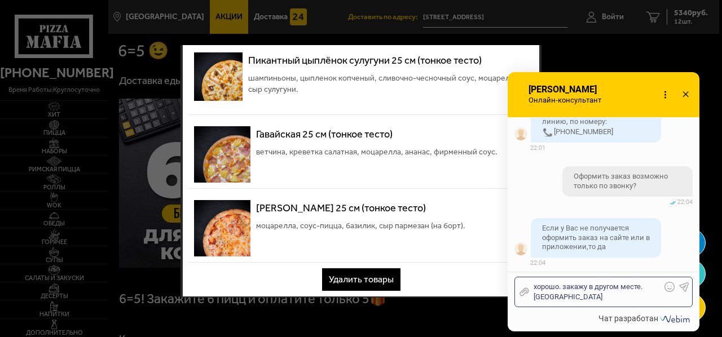
scroll to position [1716, 0]
